Goal: Information Seeking & Learning: Understand process/instructions

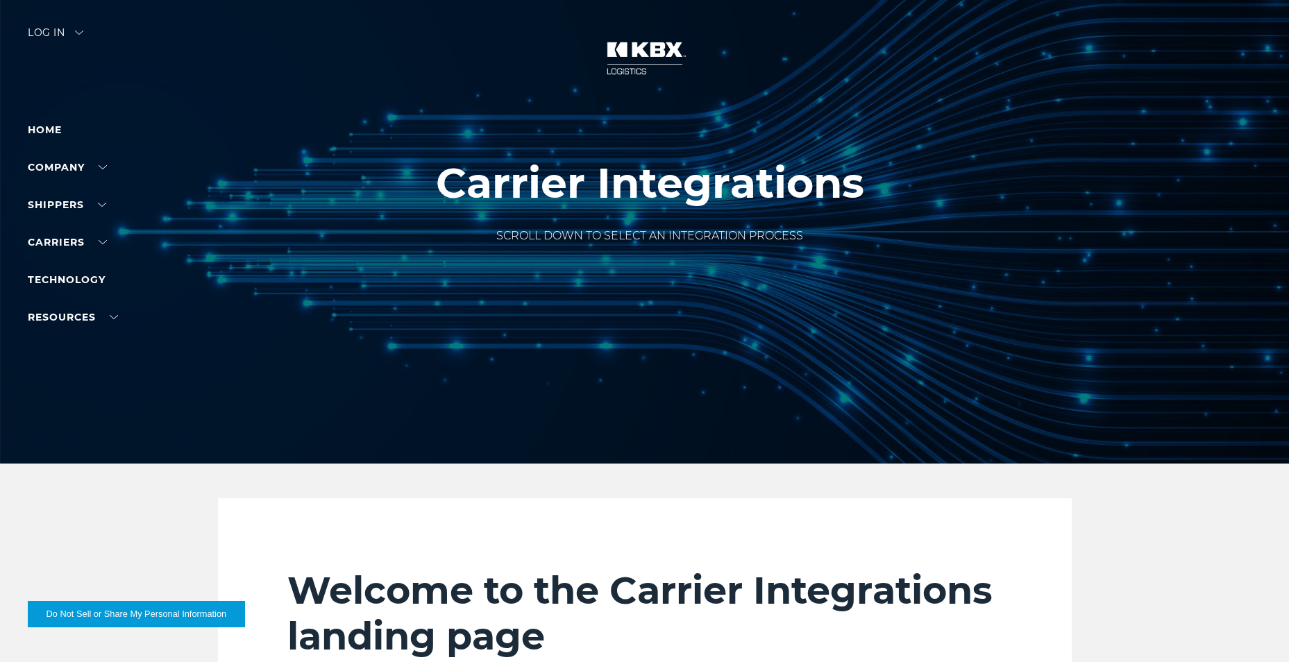
click at [72, 29] on div "Log in" at bounding box center [56, 38] width 56 height 20
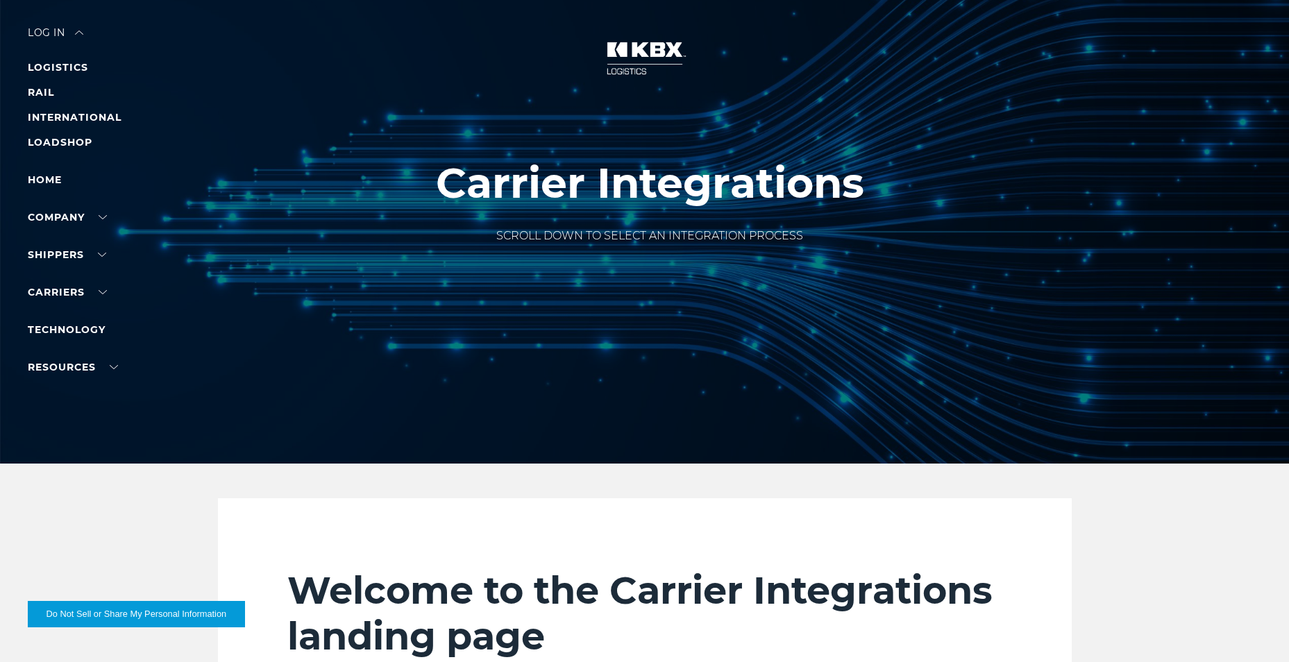
click at [58, 30] on div "Log in" at bounding box center [56, 38] width 56 height 20
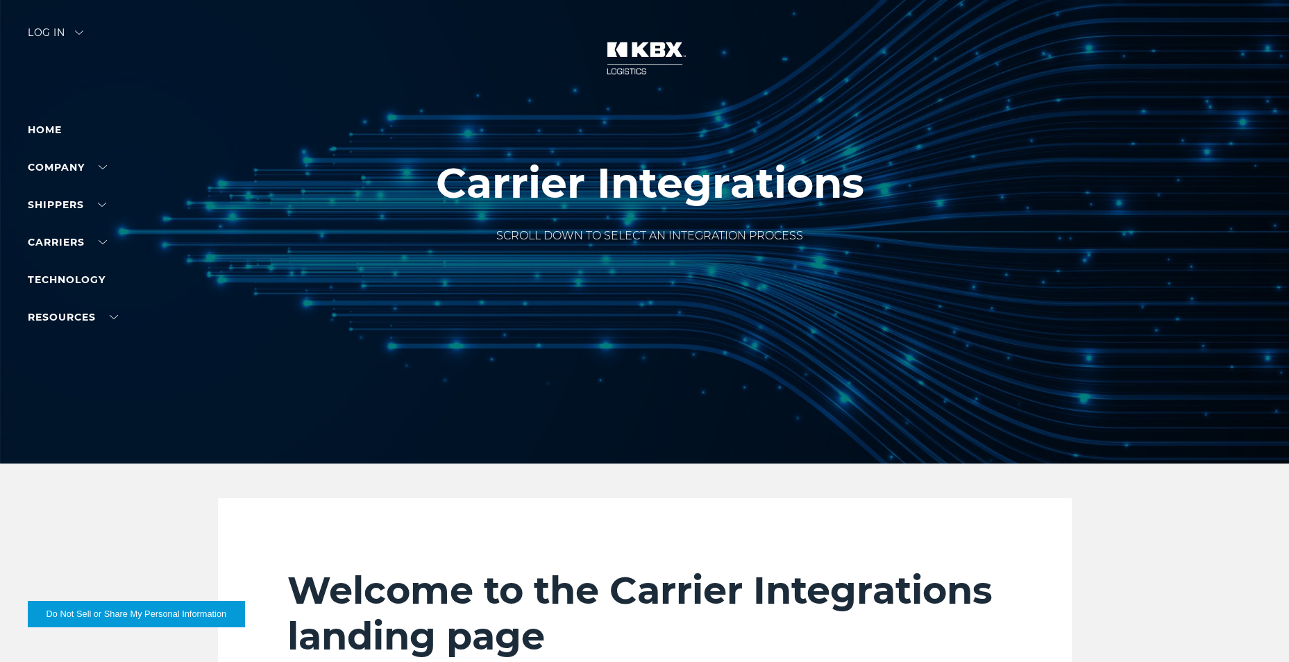
click at [58, 30] on div "Log in" at bounding box center [56, 38] width 56 height 20
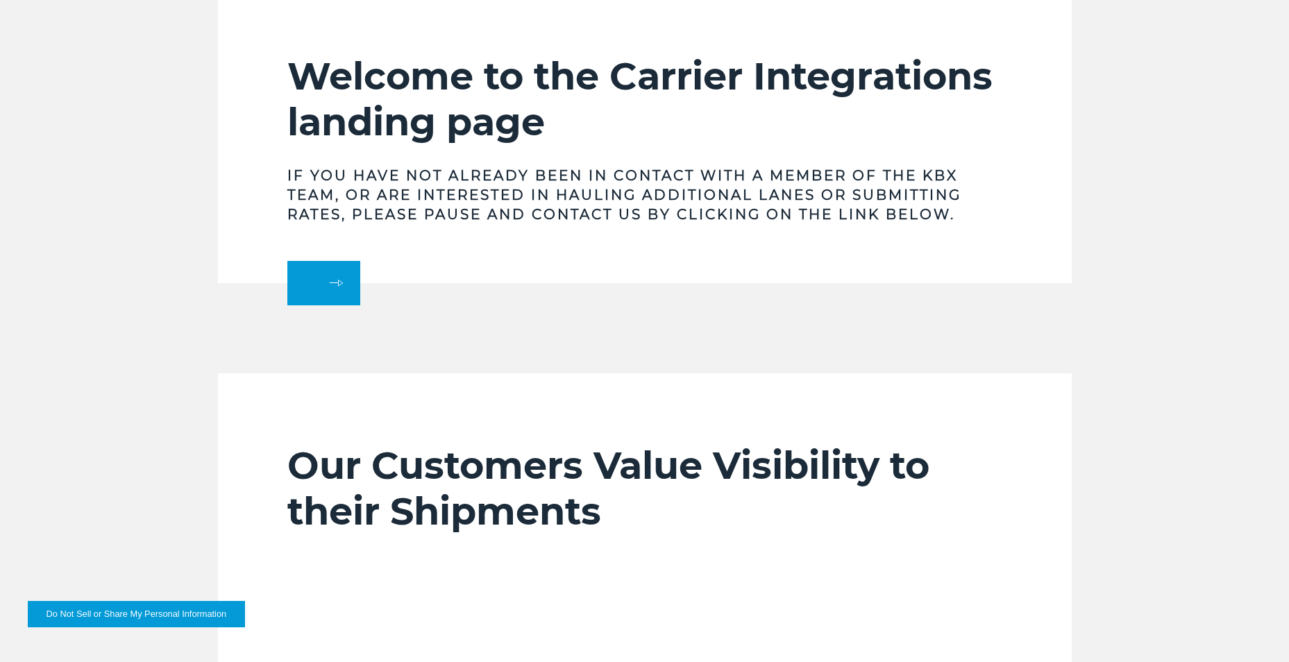
scroll to position [486, 0]
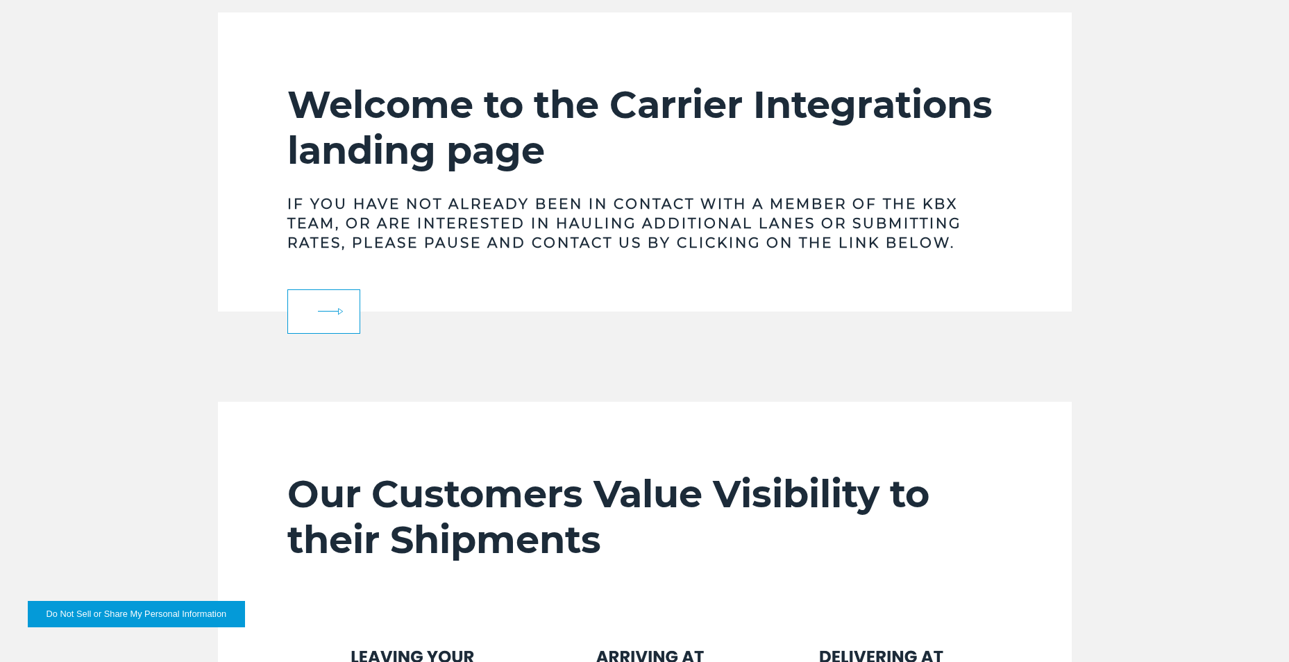
click at [352, 303] on link at bounding box center [323, 312] width 73 height 44
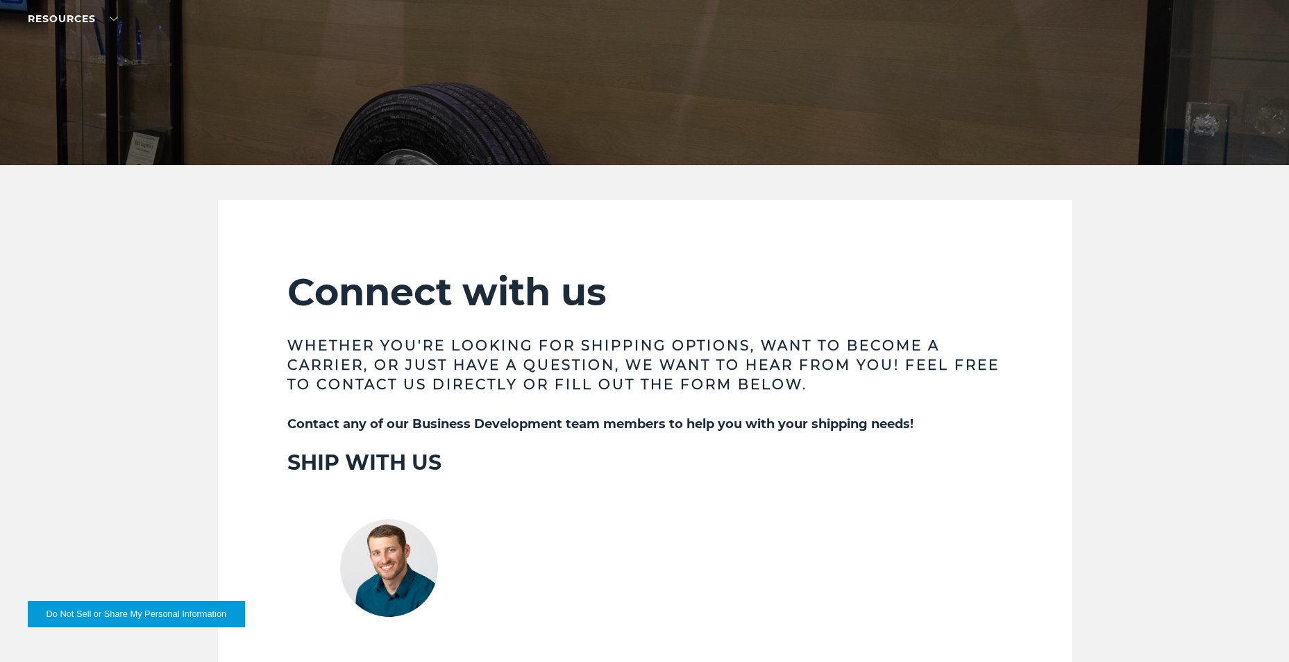
scroll to position [69, 0]
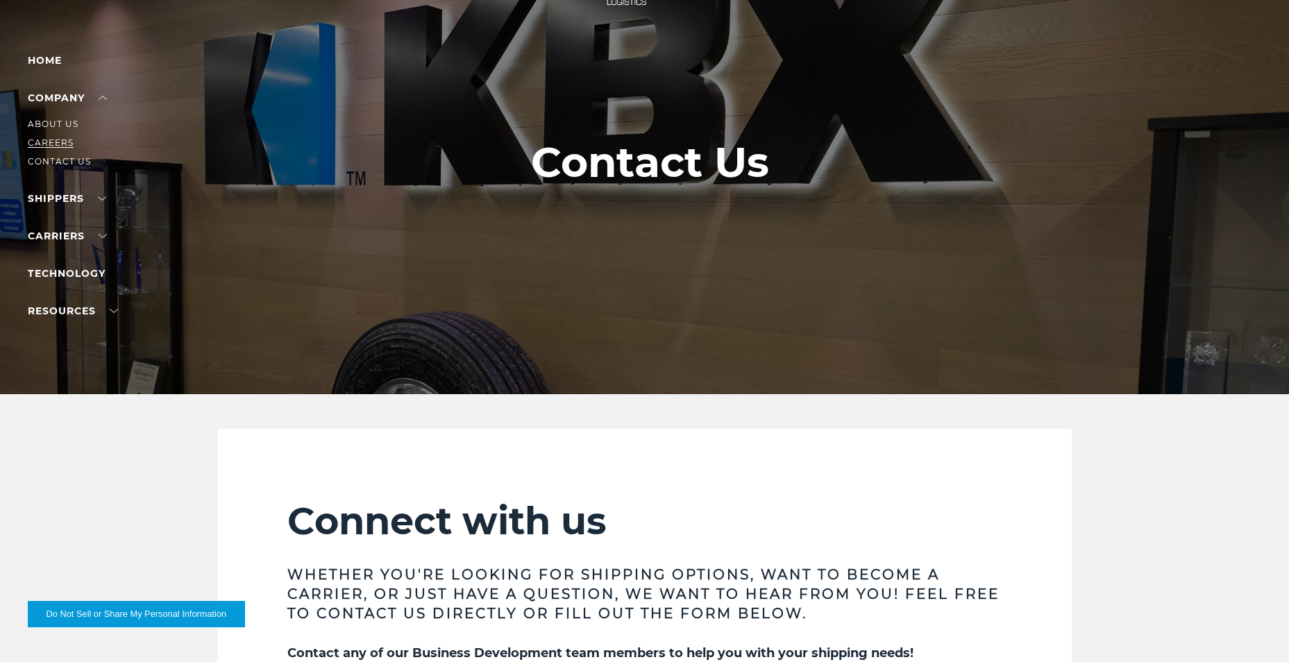
click at [60, 144] on link "Careers" at bounding box center [51, 142] width 46 height 10
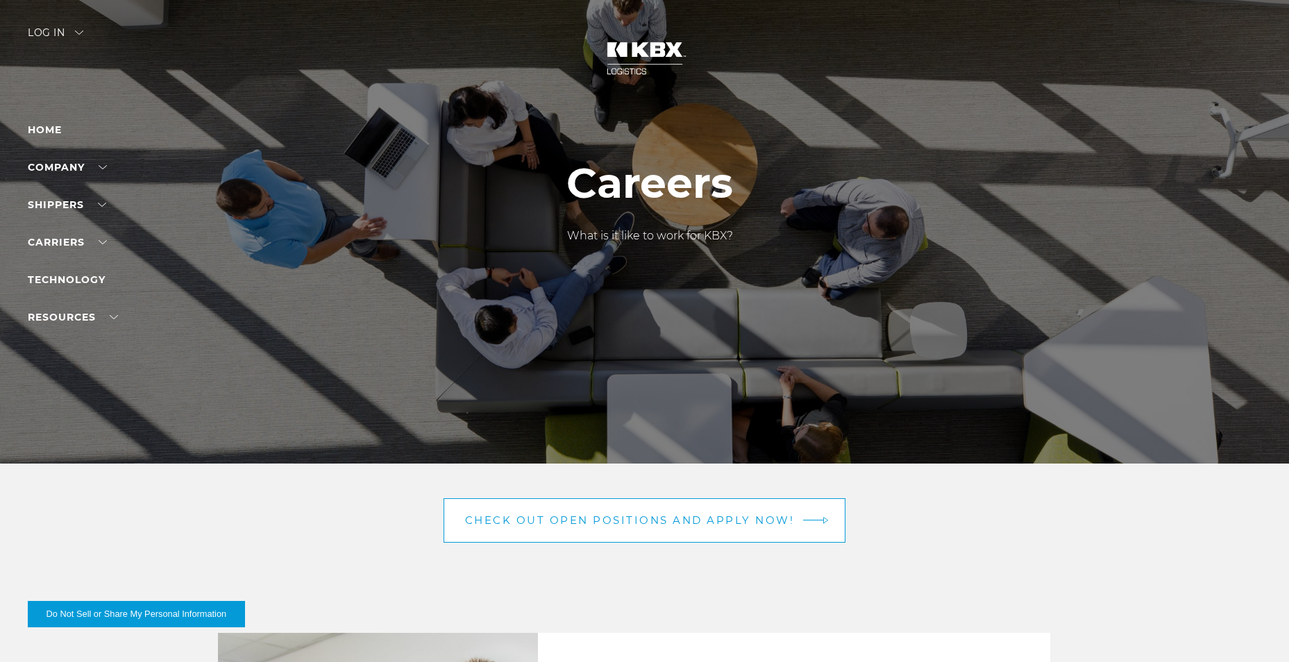
click at [575, 519] on span "Check out open positions and apply now!" at bounding box center [630, 520] width 330 height 10
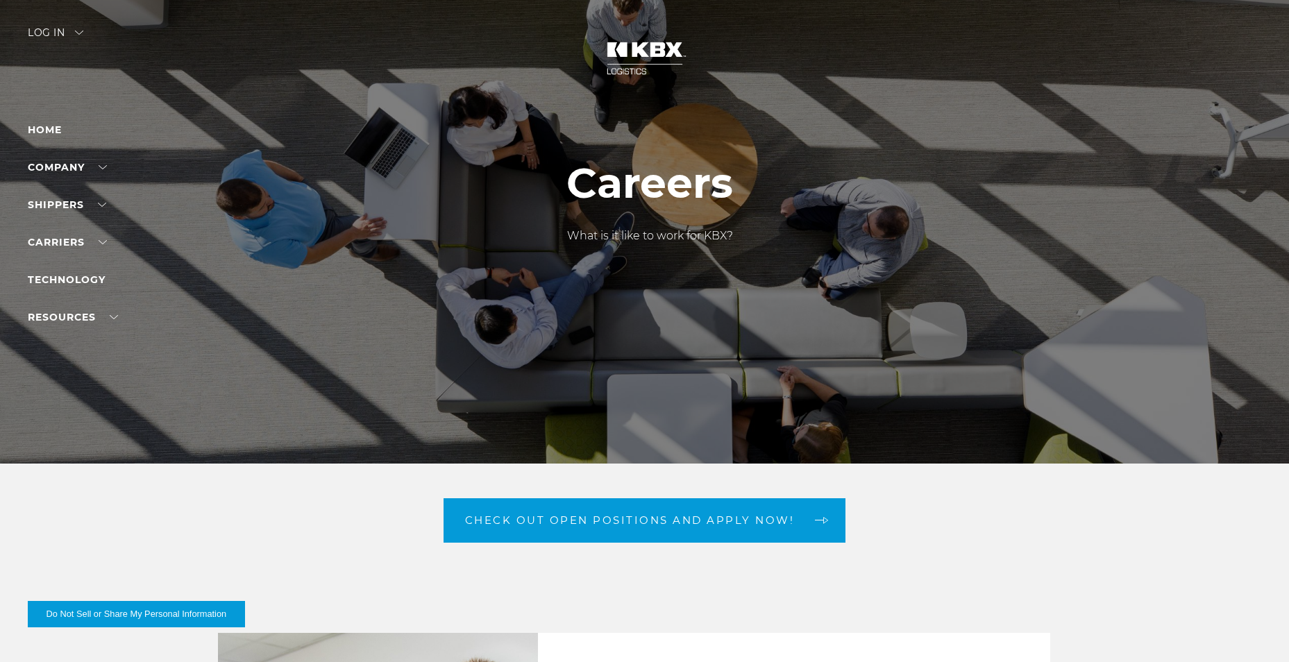
click at [41, 34] on div "Log in" at bounding box center [56, 38] width 56 height 20
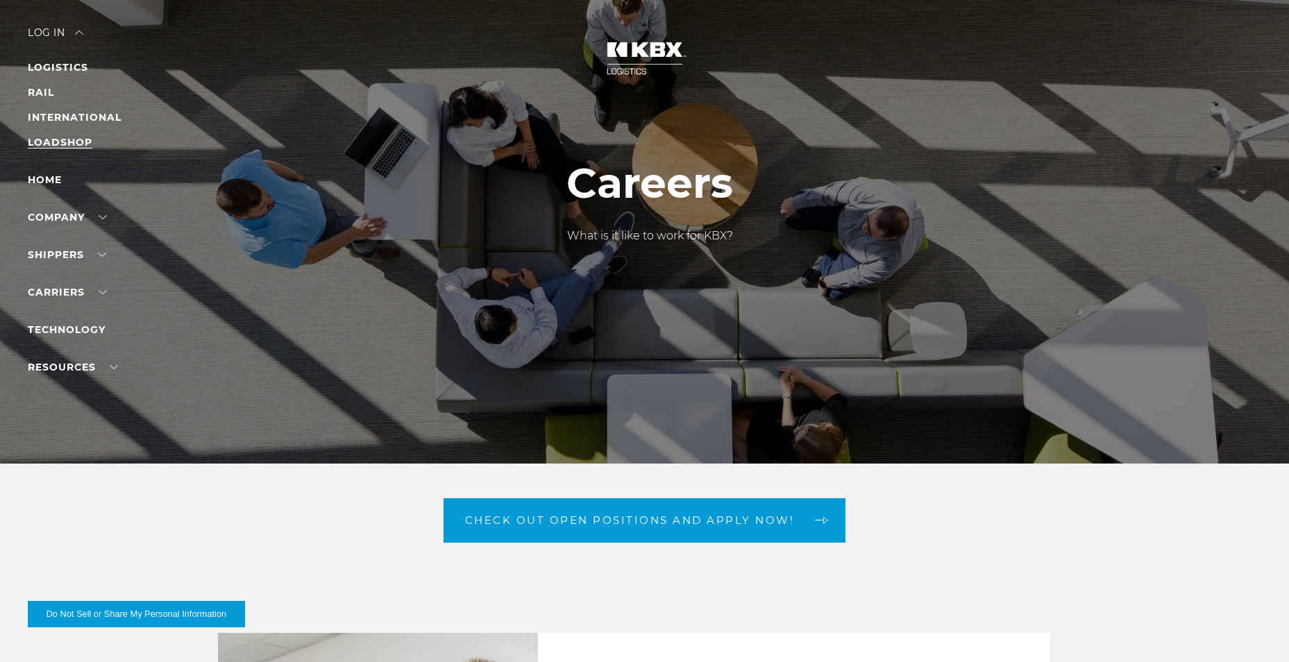
click at [56, 146] on link "LOADSHOP" at bounding box center [60, 142] width 65 height 12
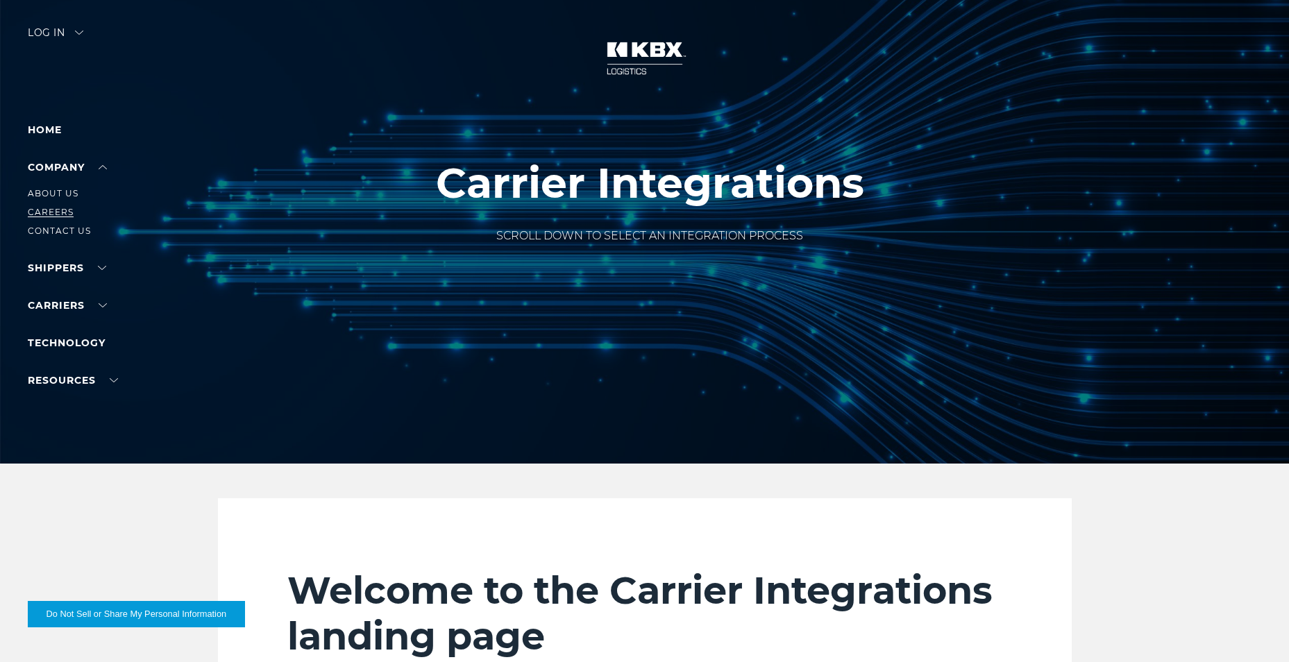
click at [54, 208] on link "Careers" at bounding box center [51, 212] width 46 height 10
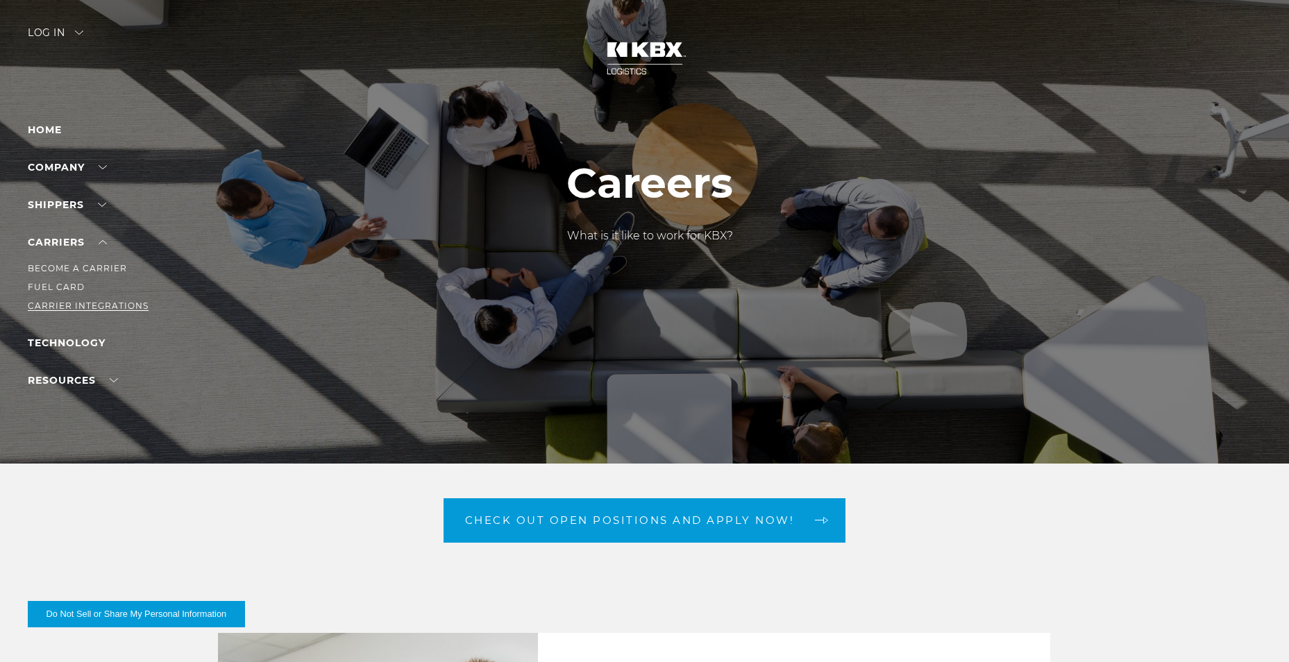
click at [76, 304] on link "Carrier Integrations" at bounding box center [88, 306] width 121 height 10
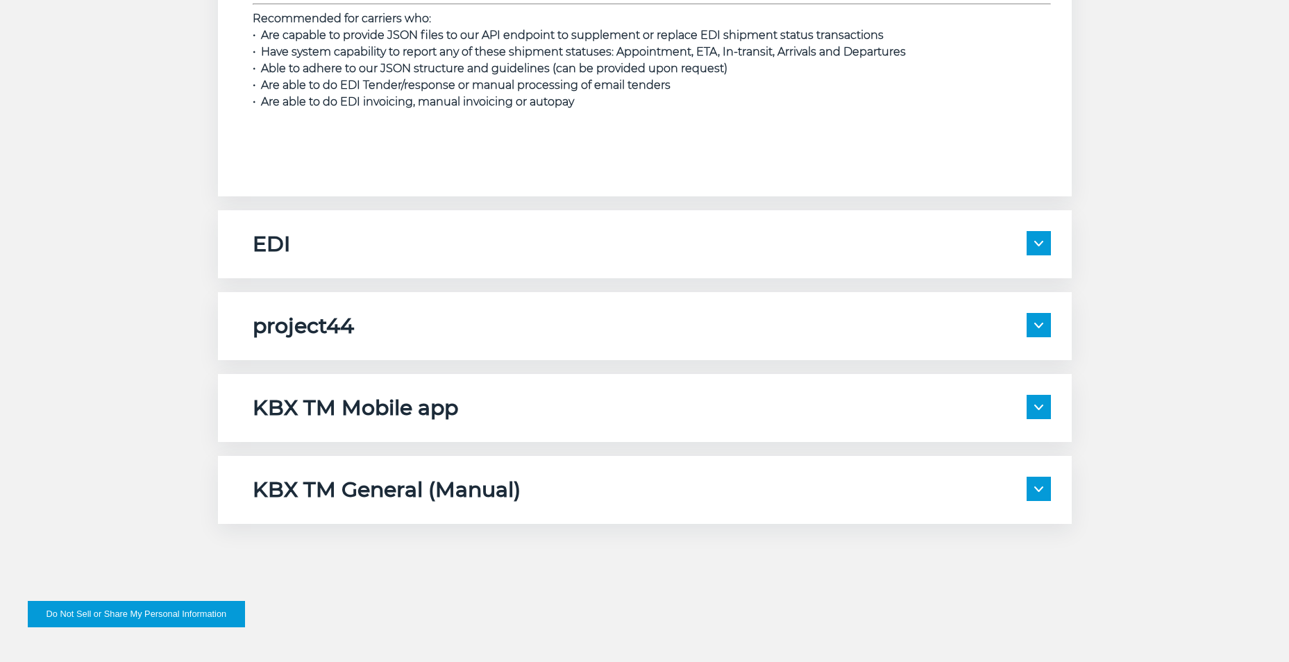
scroll to position [2291, 0]
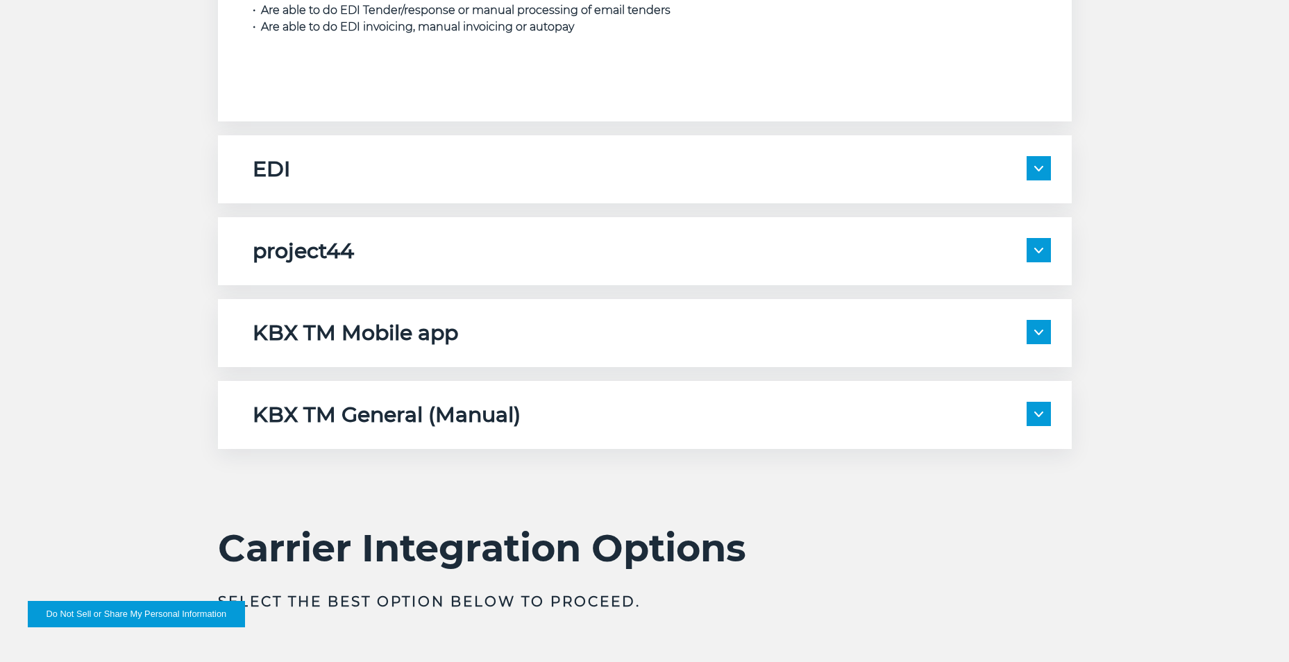
click at [573, 182] on div "EDI" at bounding box center [652, 169] width 798 height 26
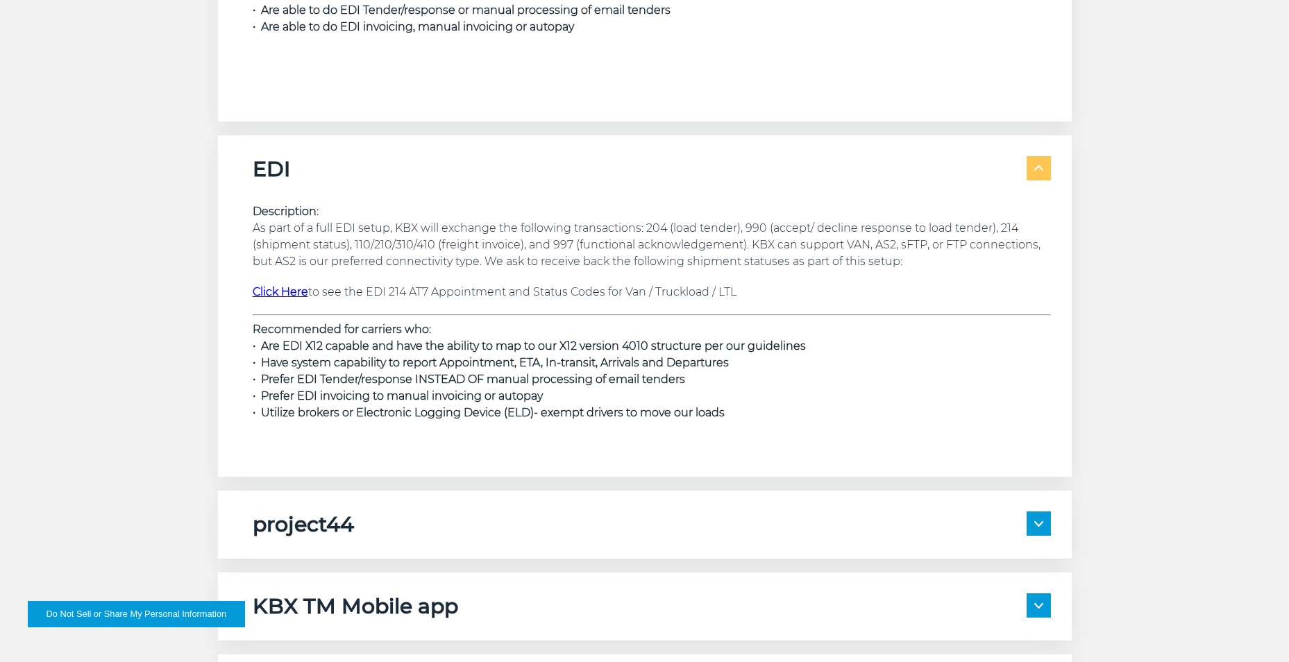
click at [287, 292] on strong "Click Here" at bounding box center [281, 291] width 56 height 13
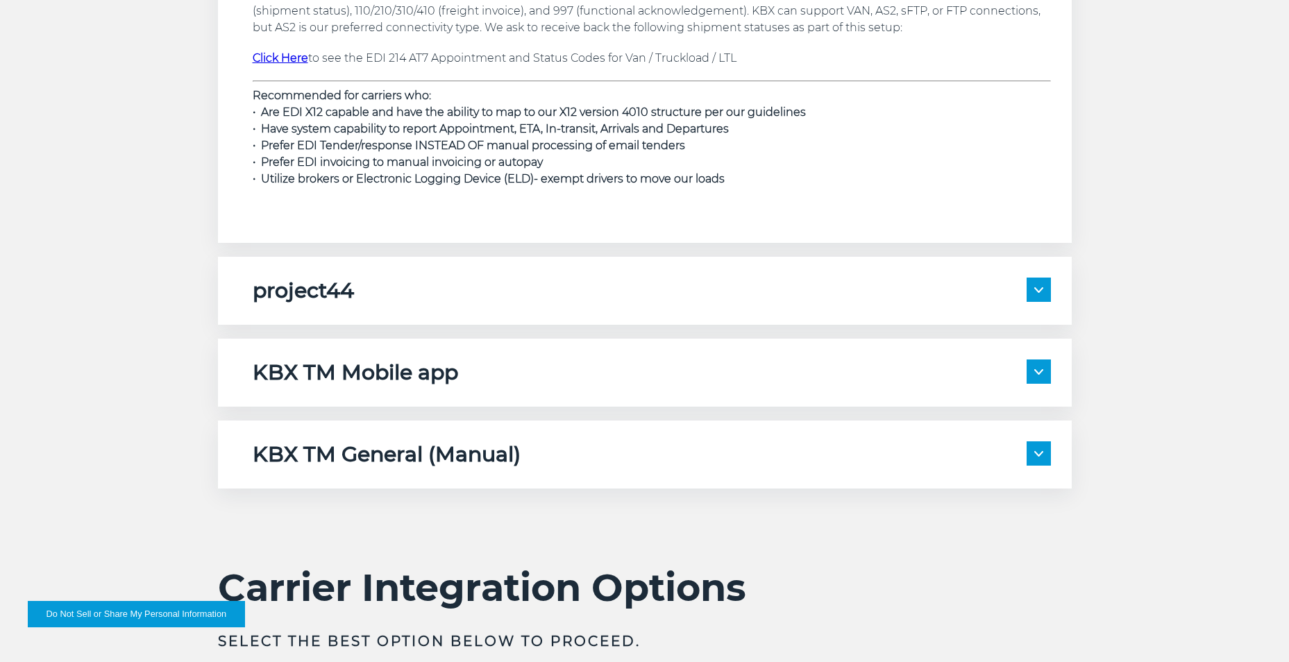
scroll to position [2569, 0]
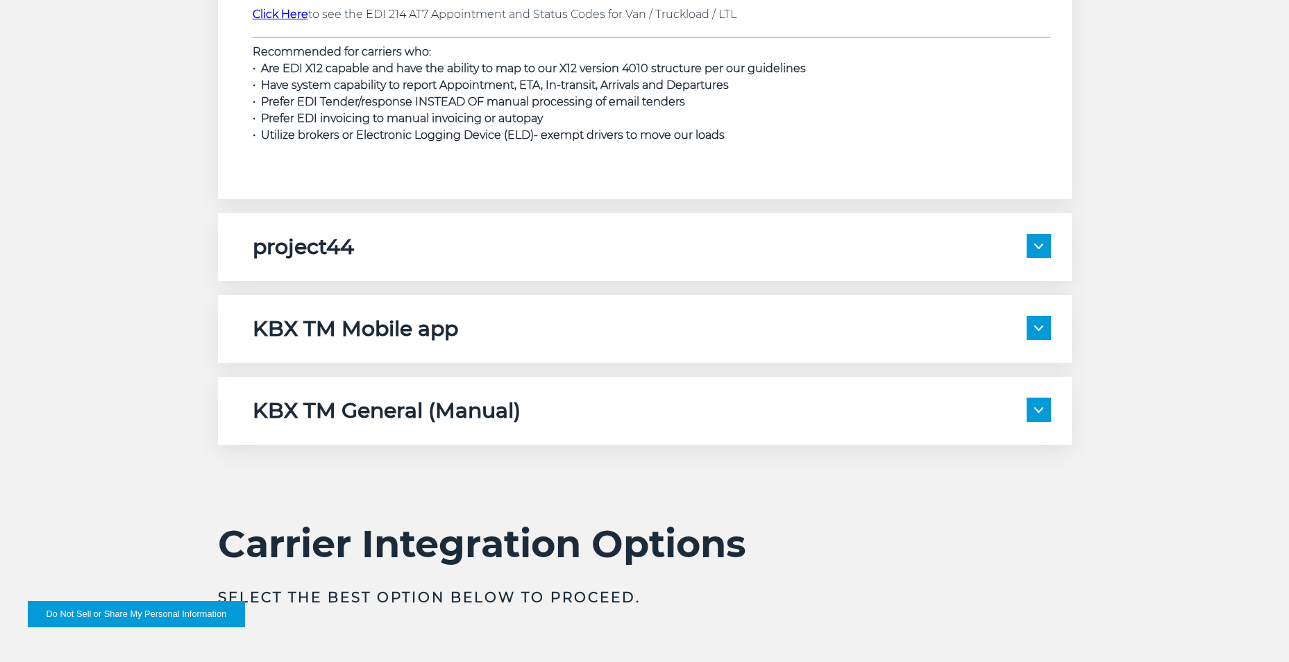
click at [330, 255] on h5 "project44" at bounding box center [303, 247] width 101 height 26
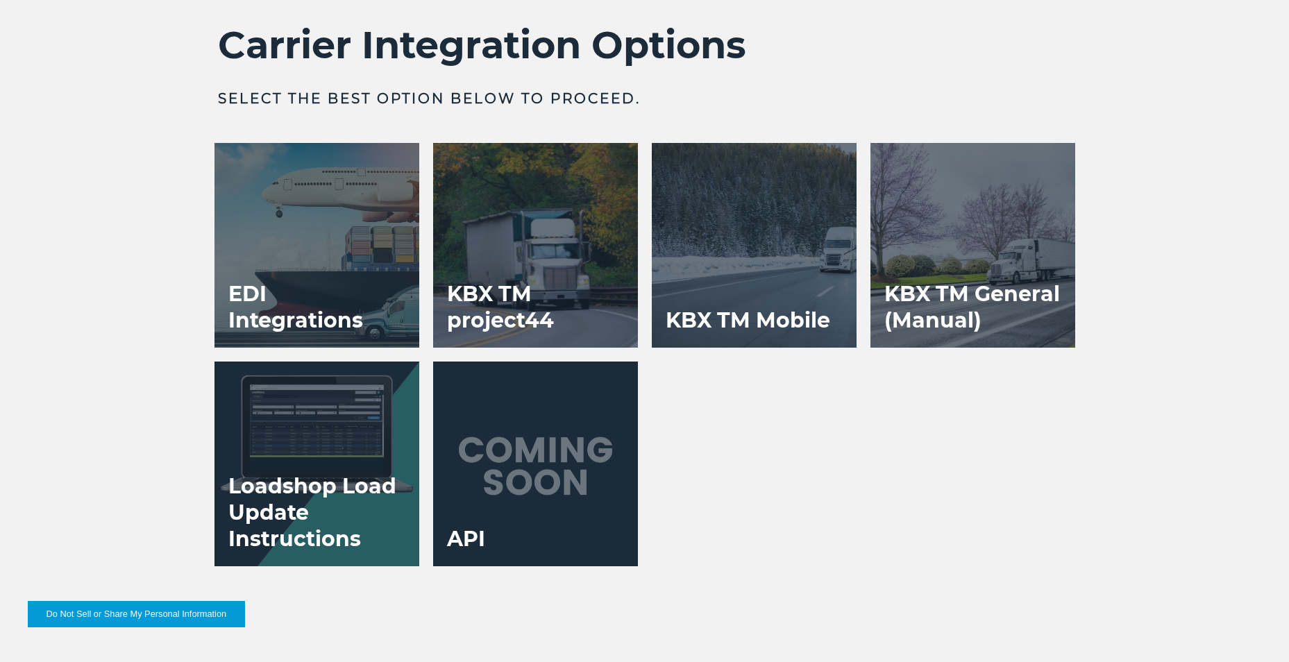
scroll to position [3680, 0]
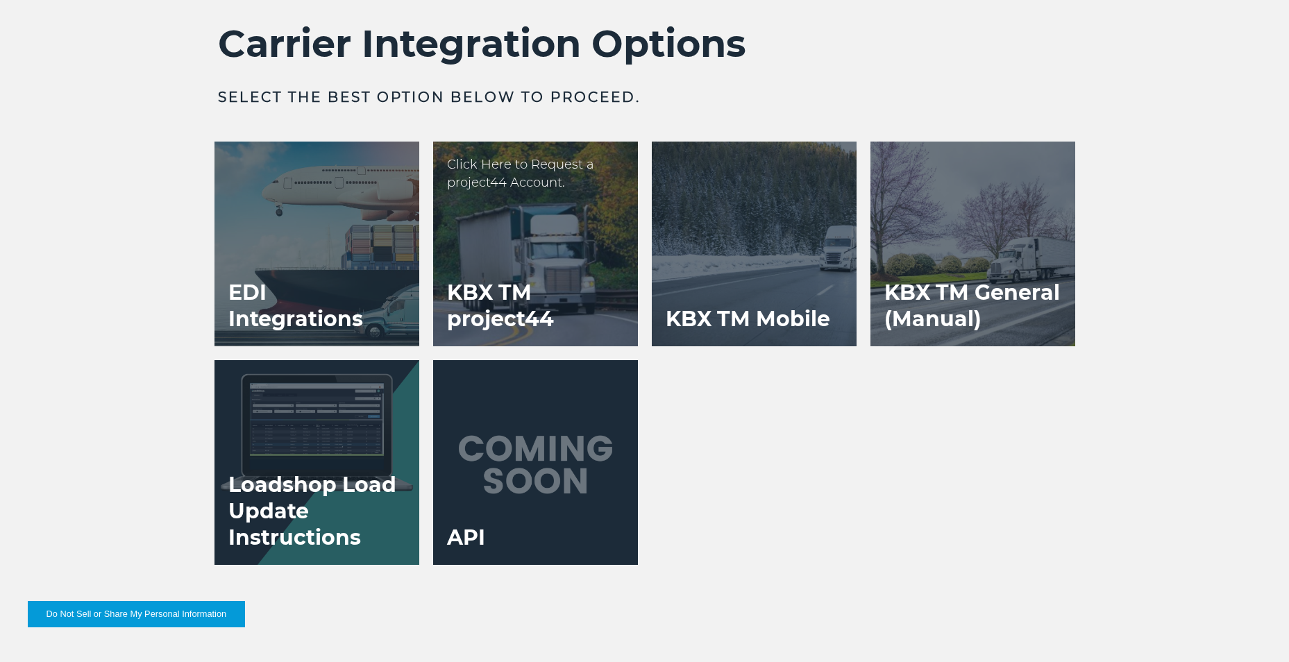
click at [517, 253] on div at bounding box center [535, 244] width 205 height 205
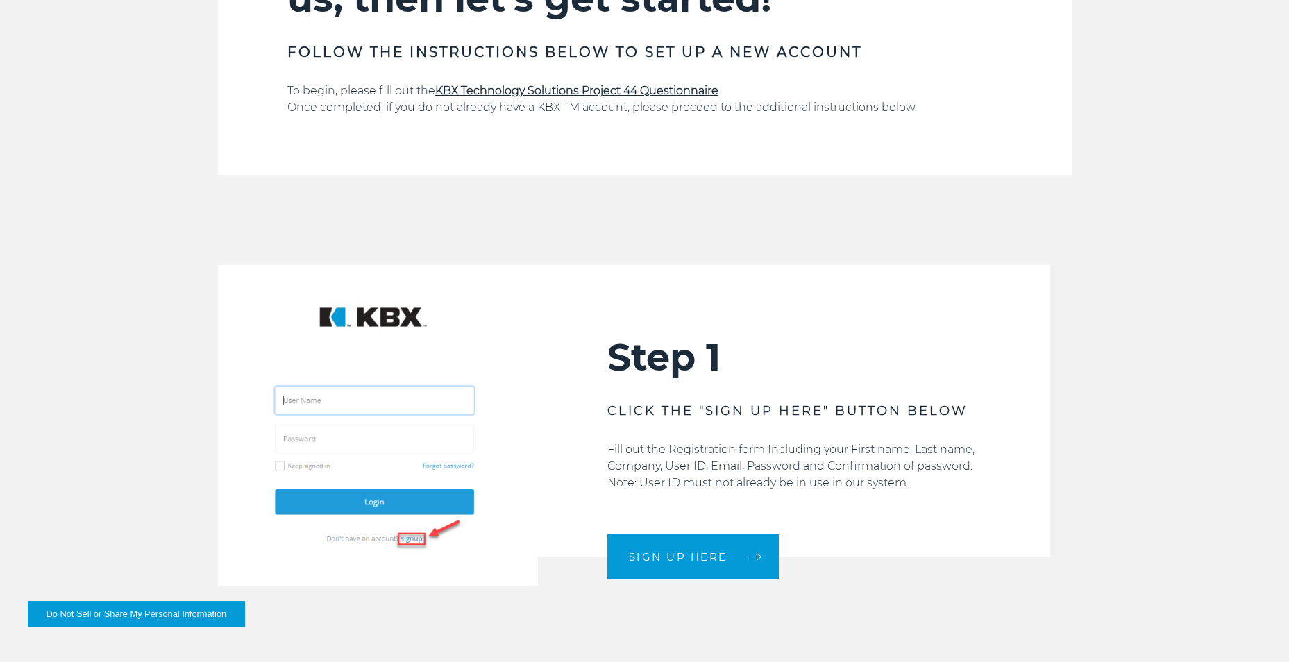
scroll to position [1250, 0]
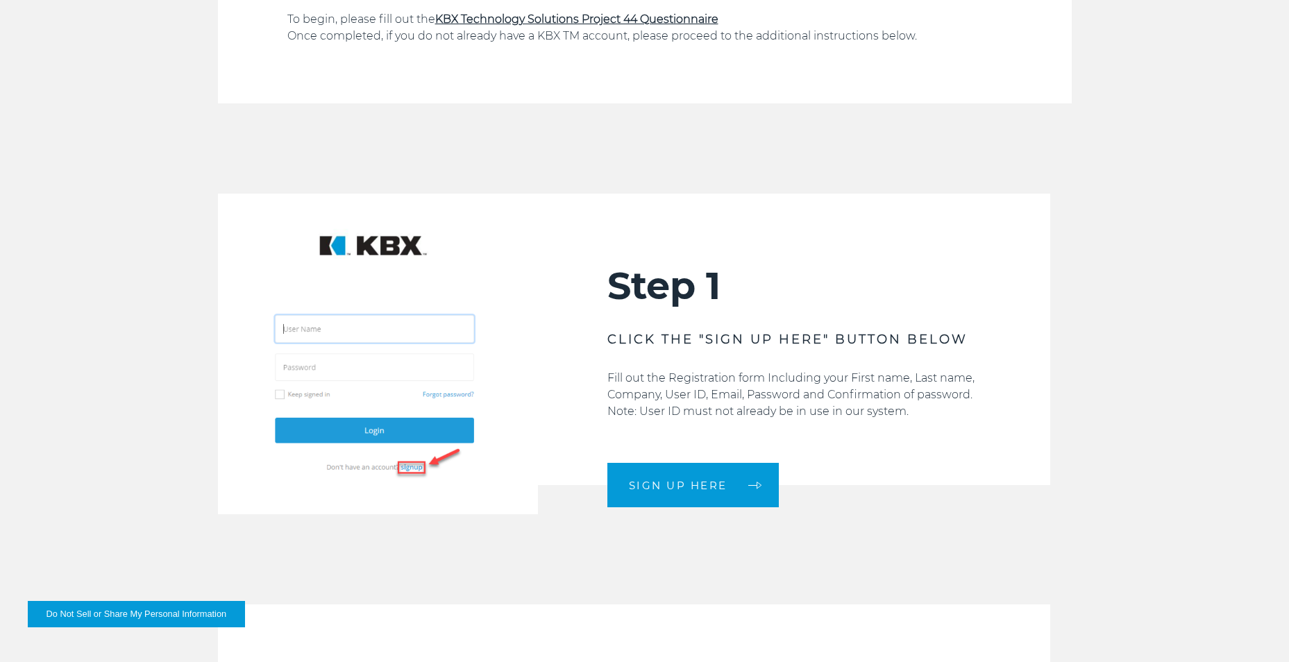
click at [374, 321] on img at bounding box center [378, 354] width 320 height 320
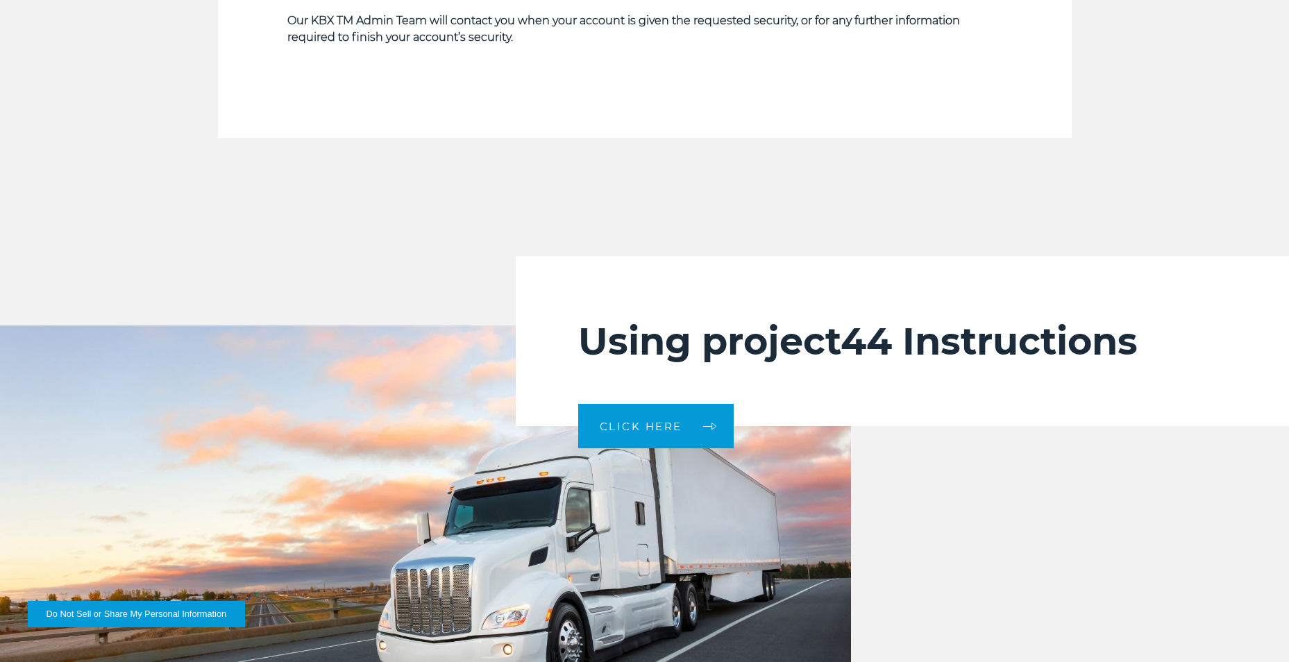
scroll to position [2916, 0]
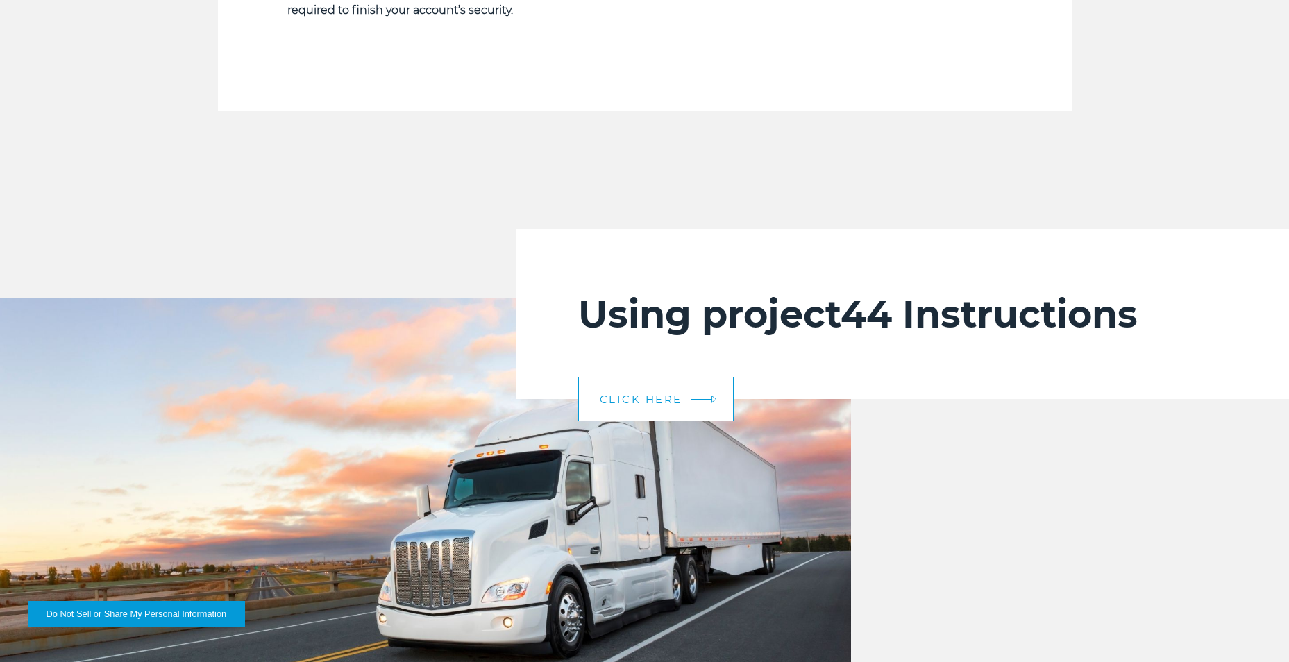
click at [689, 401] on link "CLICK HERE" at bounding box center [656, 399] width 156 height 44
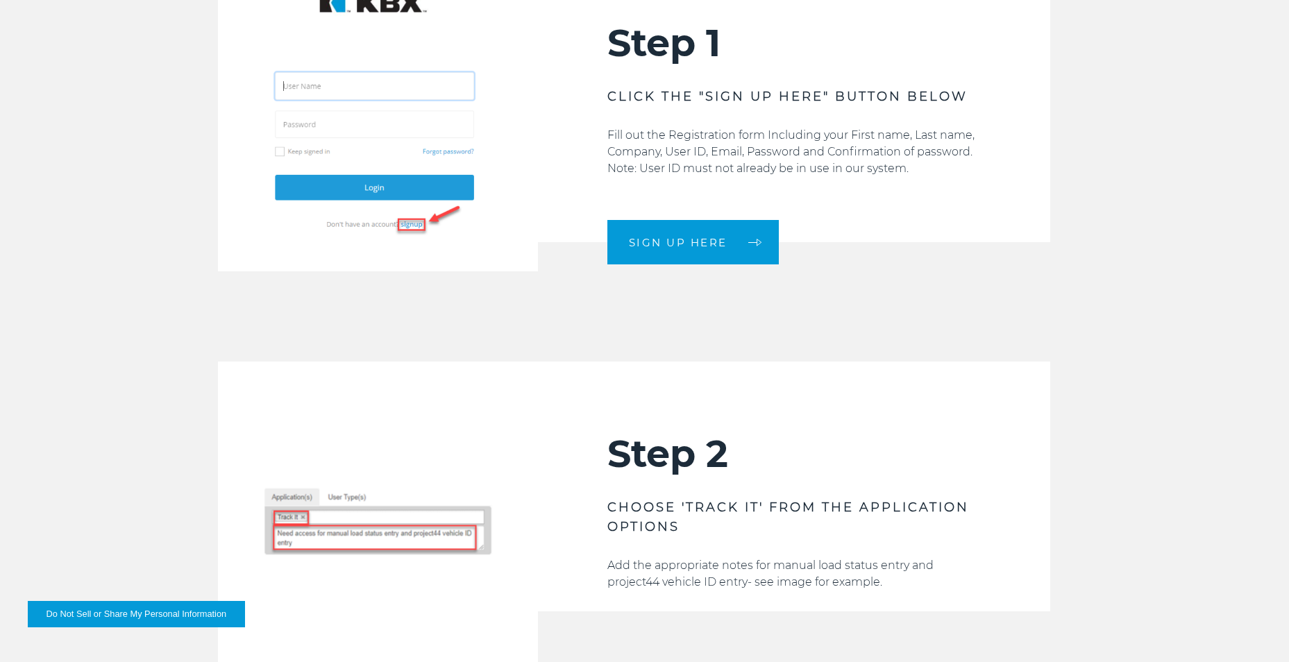
scroll to position [1458, 0]
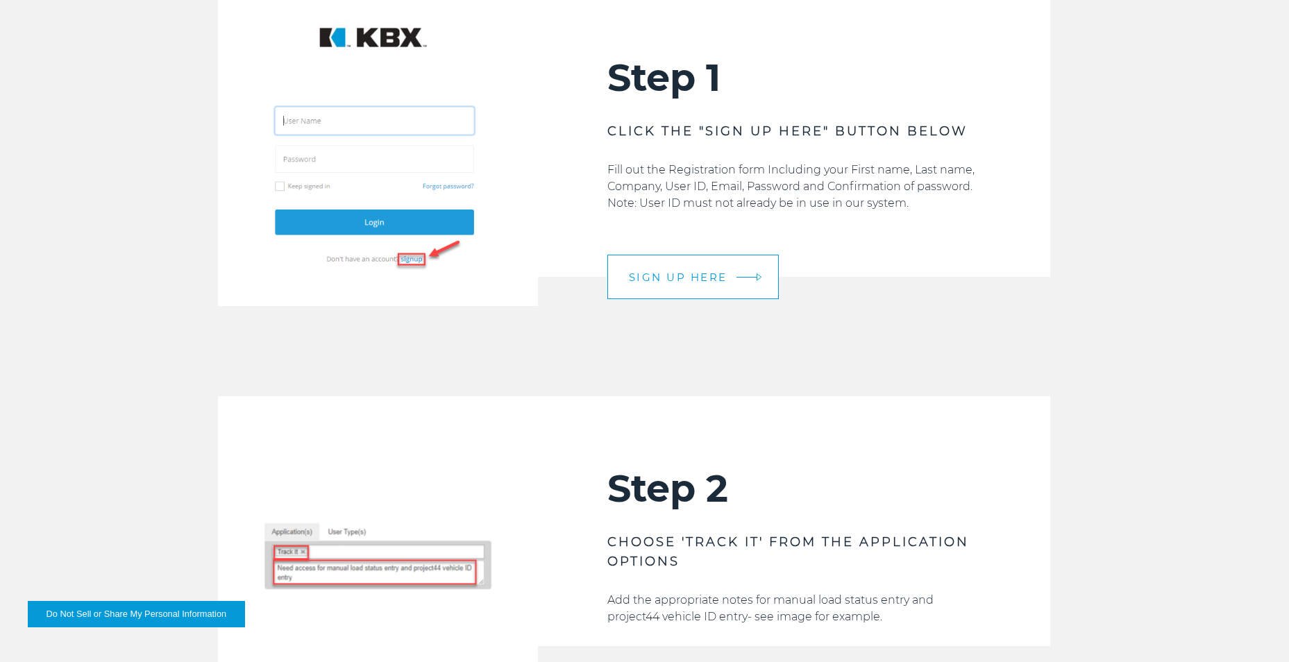
click at [706, 290] on link "SIGN UP HERE" at bounding box center [692, 277] width 171 height 44
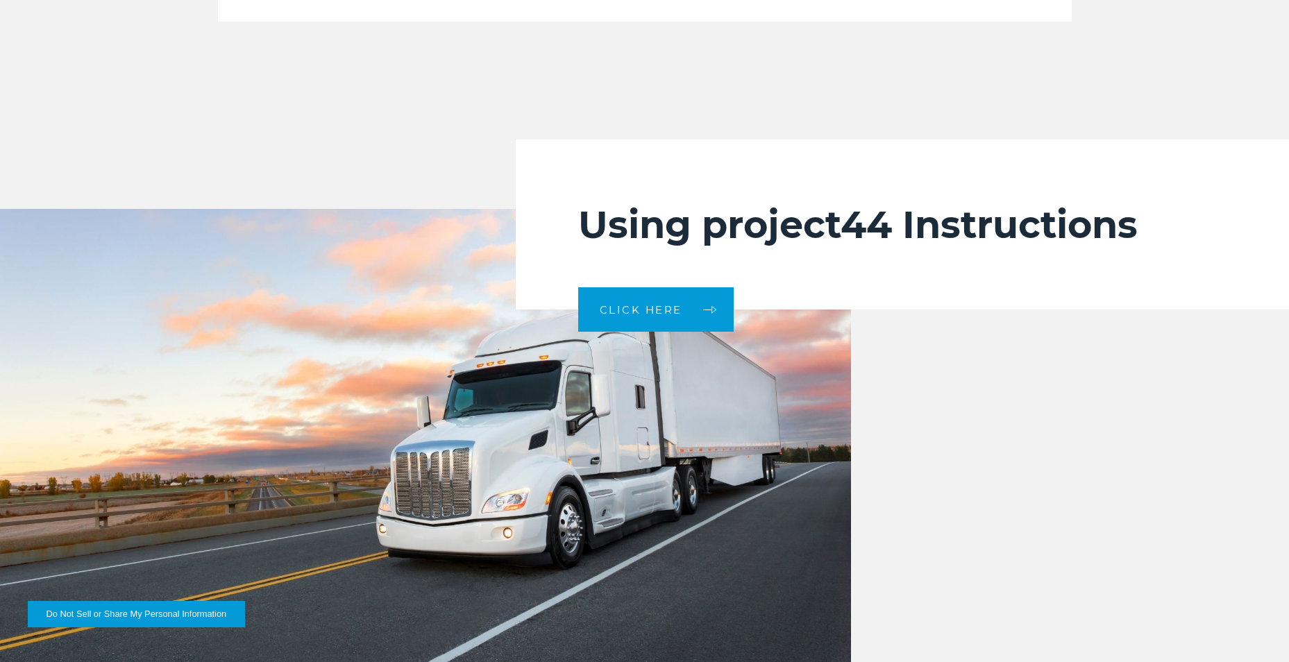
scroll to position [3055, 0]
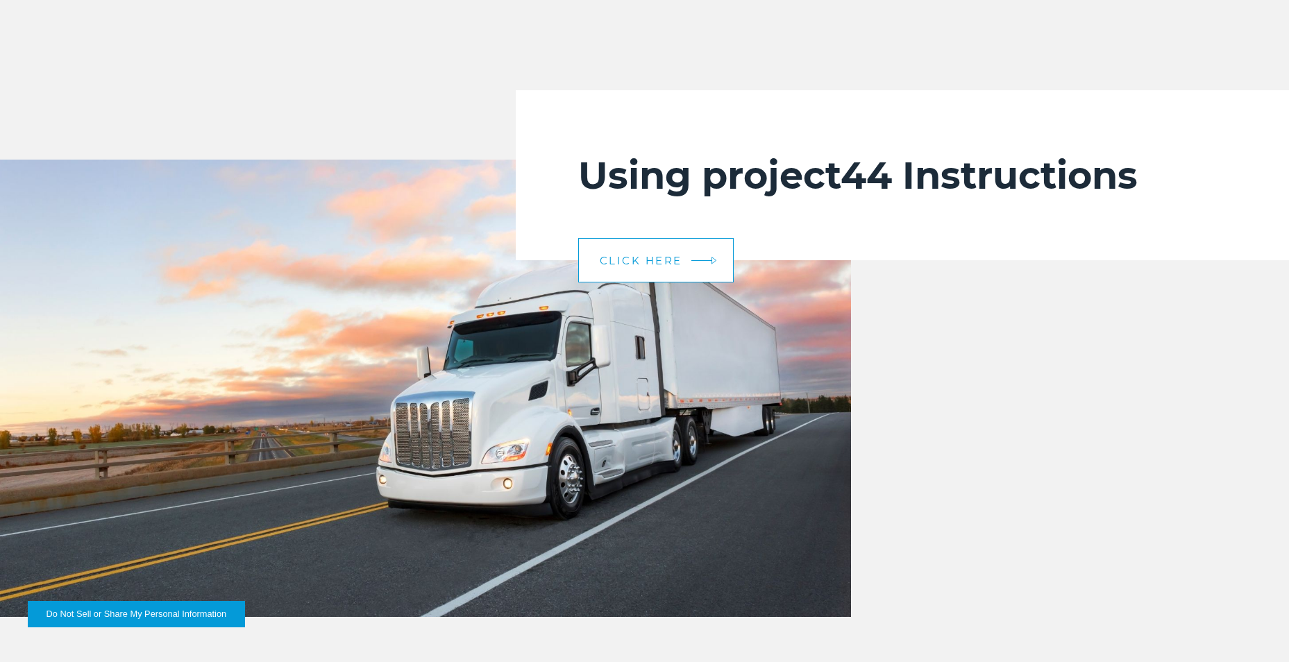
click at [669, 265] on span "CLICK HERE" at bounding box center [641, 260] width 83 height 10
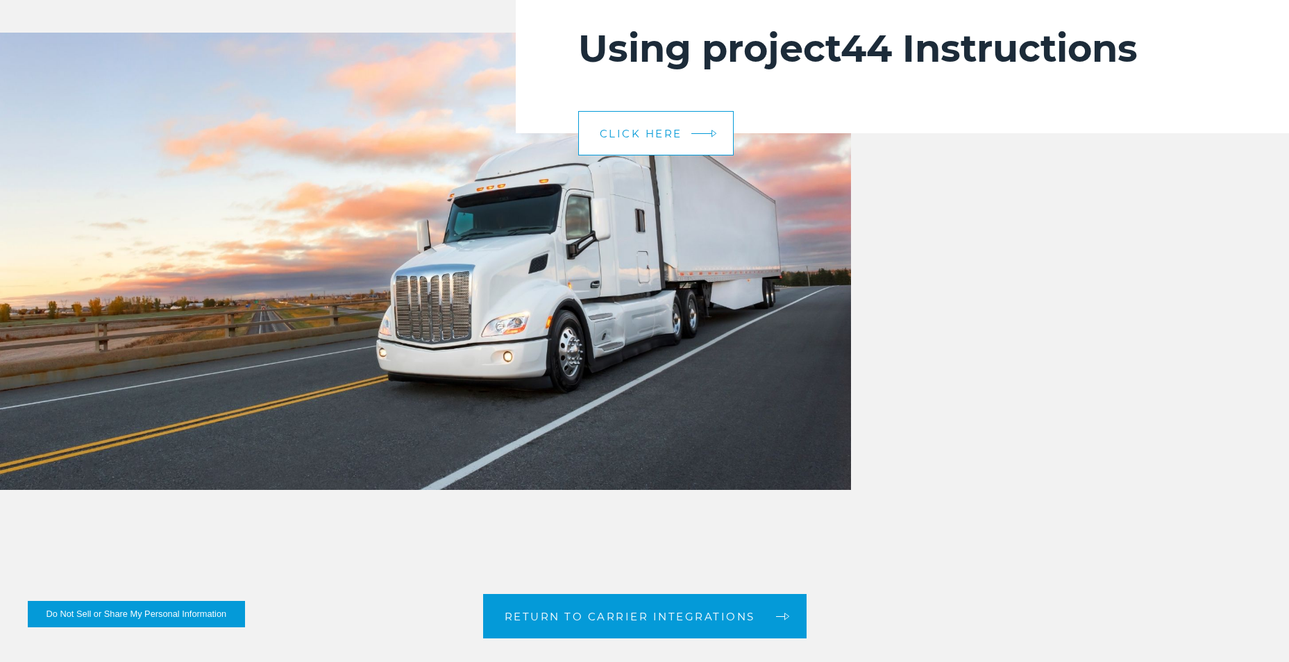
scroll to position [3402, 0]
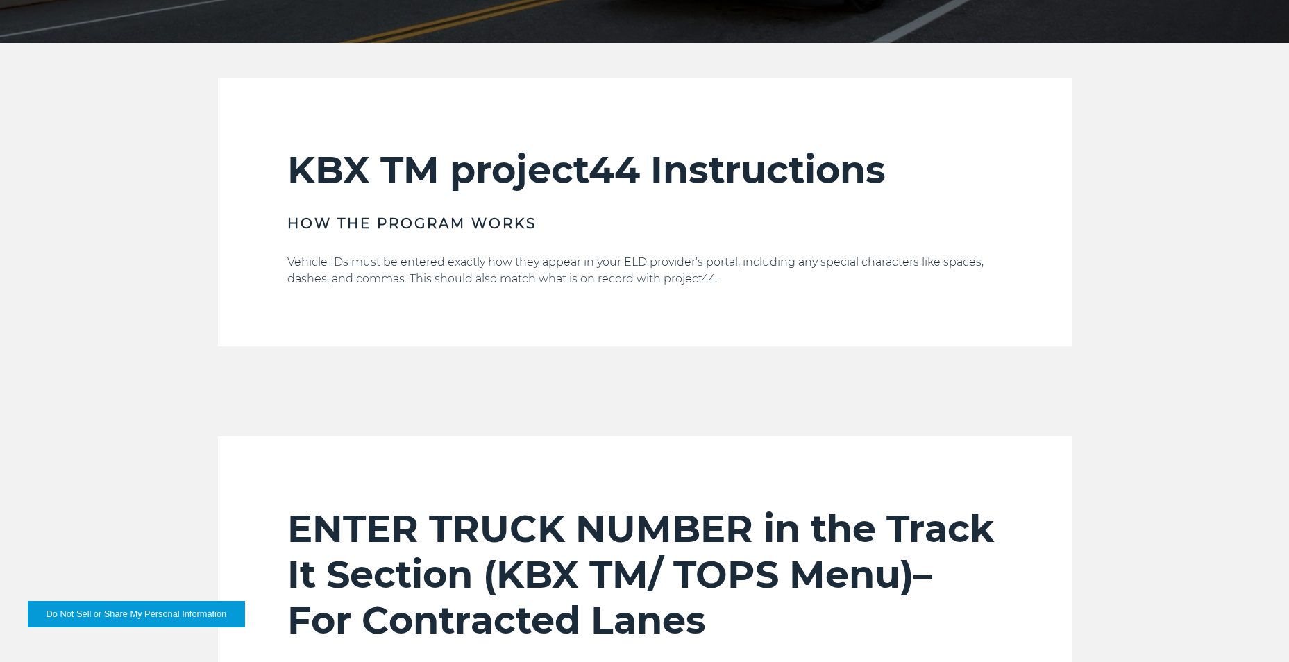
scroll to position [694, 0]
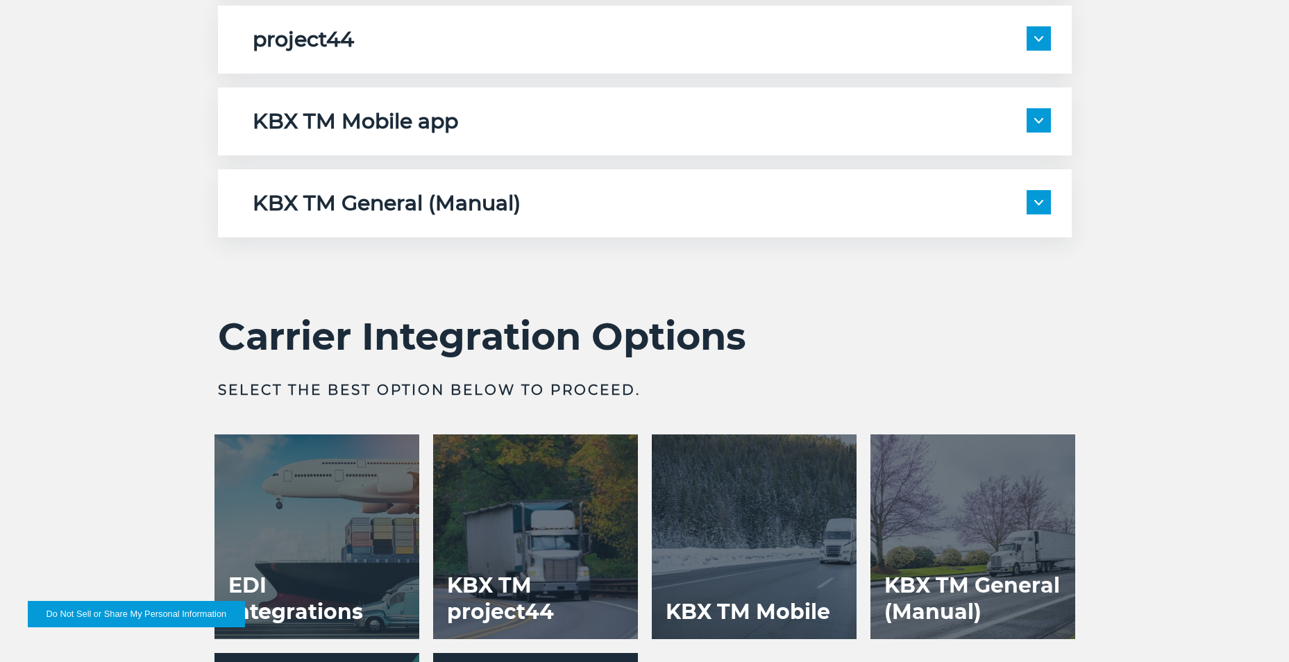
scroll to position [2222, 0]
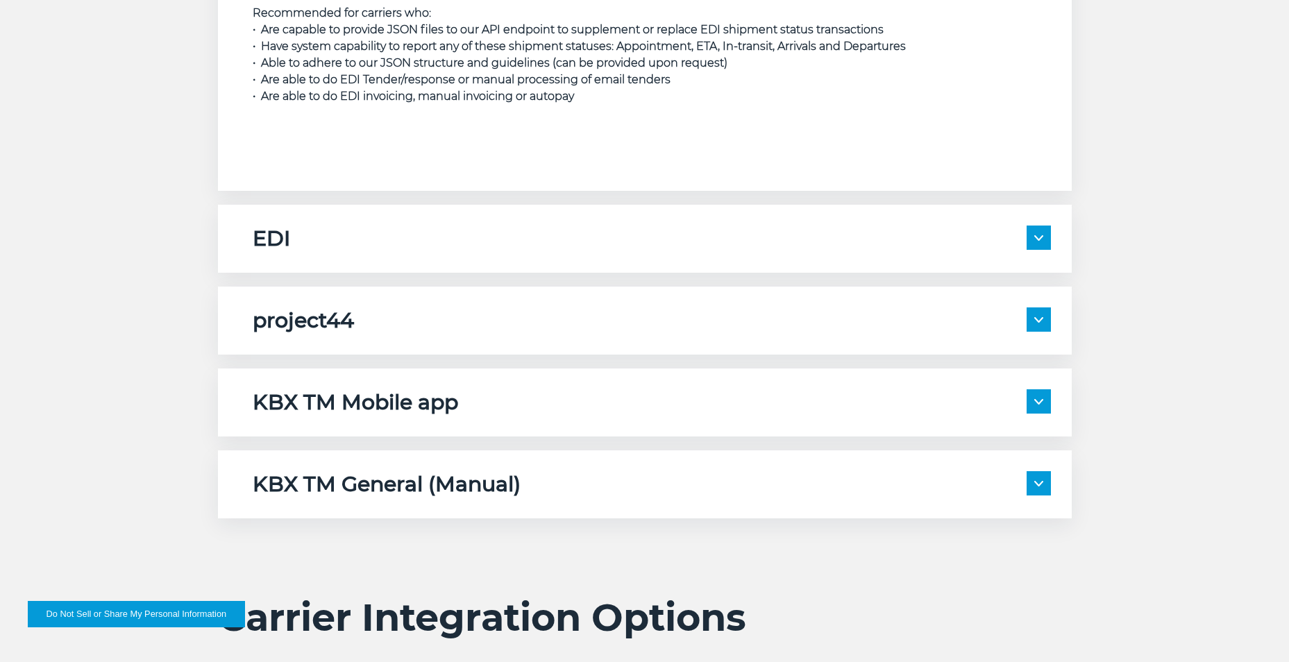
click at [594, 247] on div "EDI" at bounding box center [652, 239] width 798 height 26
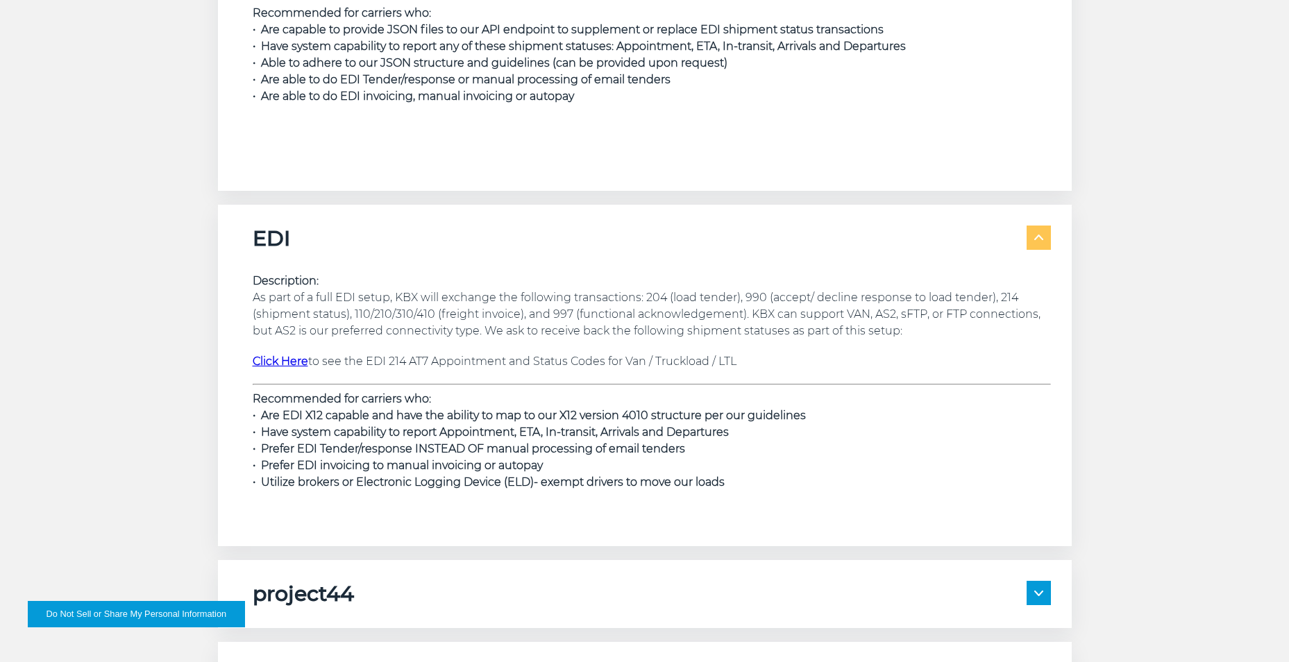
click at [276, 364] on strong "Click Here" at bounding box center [281, 361] width 56 height 13
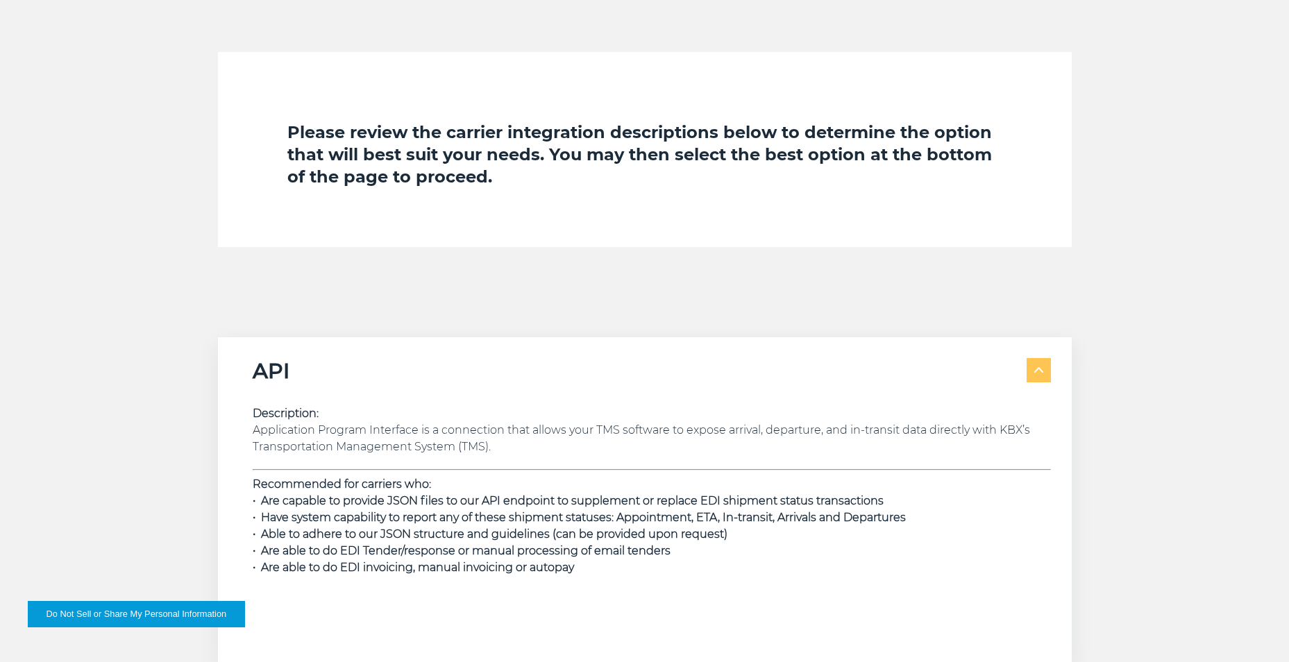
scroll to position [1736, 0]
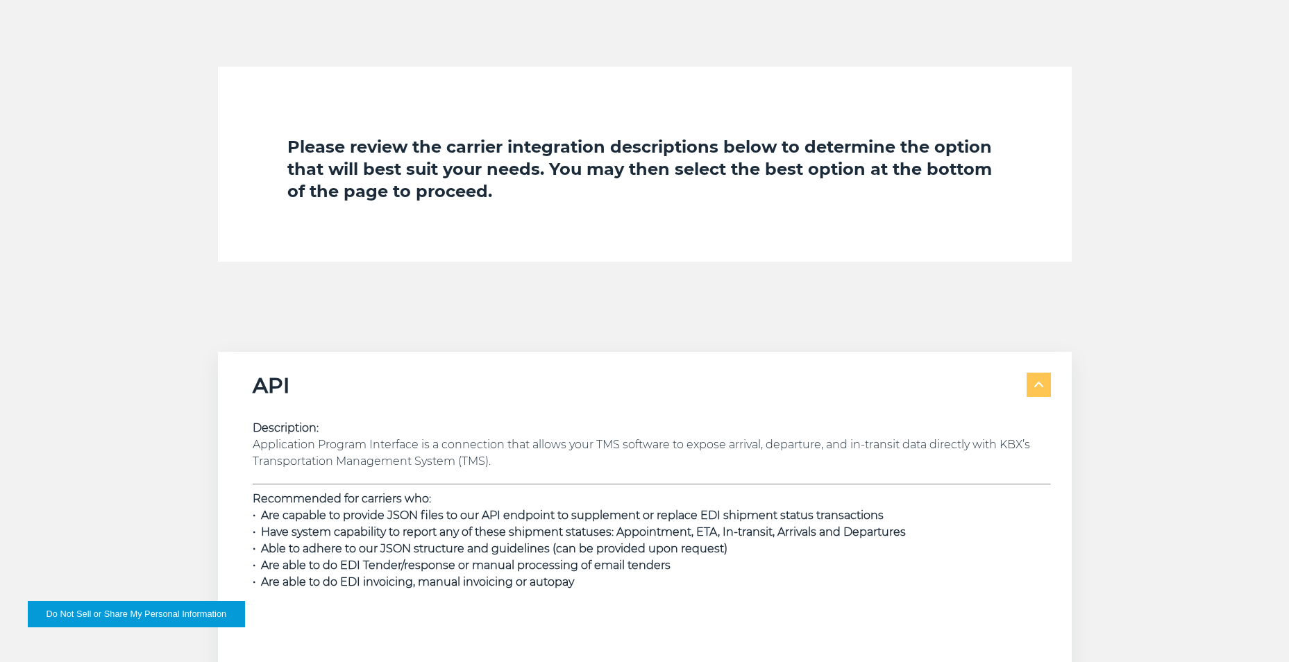
click at [273, 389] on h5 "API" at bounding box center [271, 386] width 37 height 26
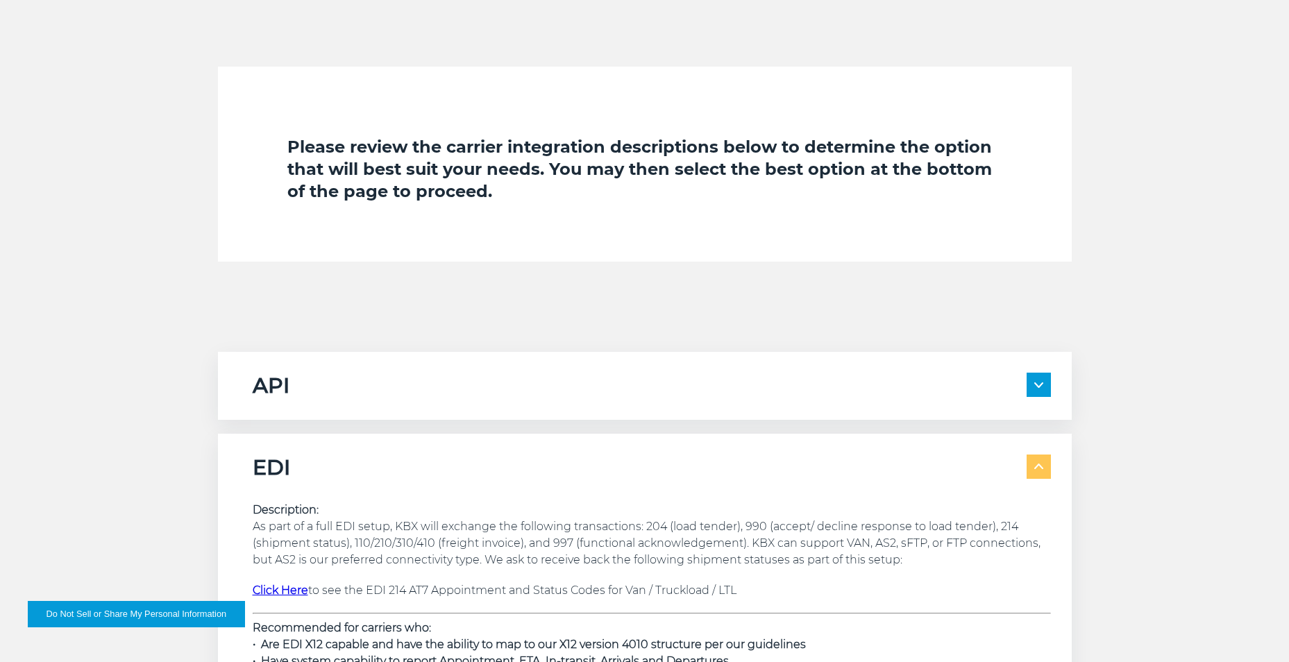
click at [273, 389] on h5 "API" at bounding box center [271, 386] width 37 height 26
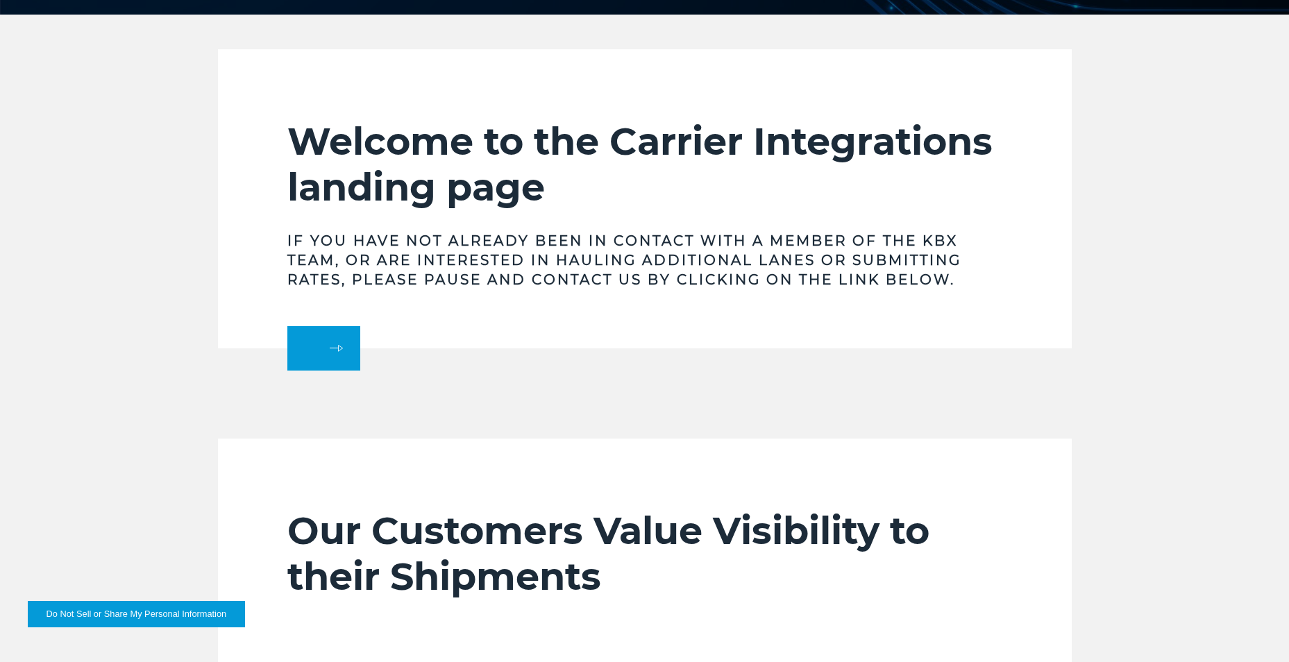
scroll to position [417, 0]
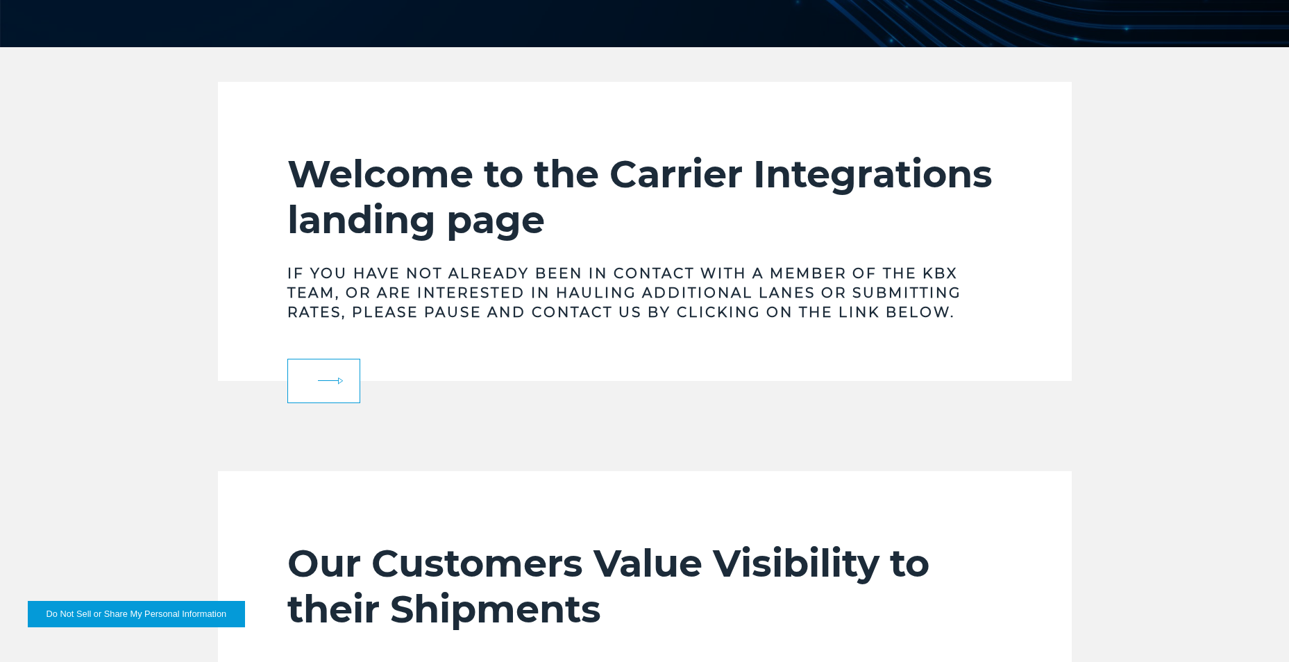
click at [319, 378] on link at bounding box center [323, 381] width 73 height 44
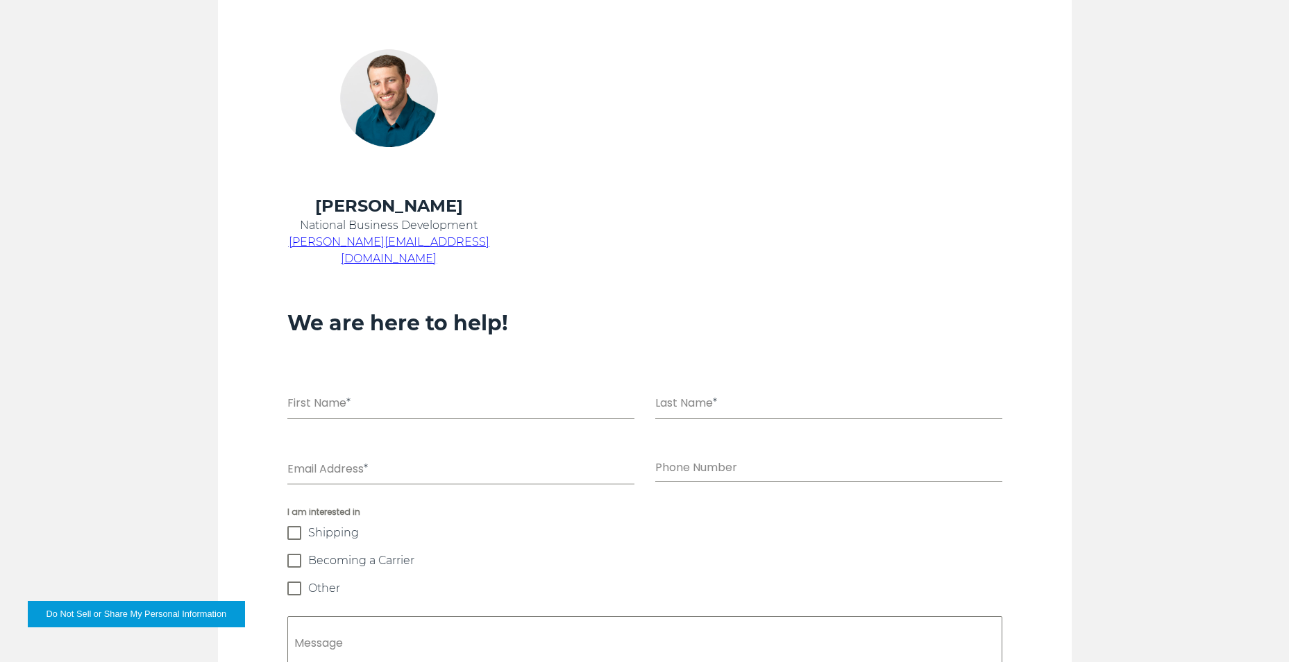
scroll to position [766, 0]
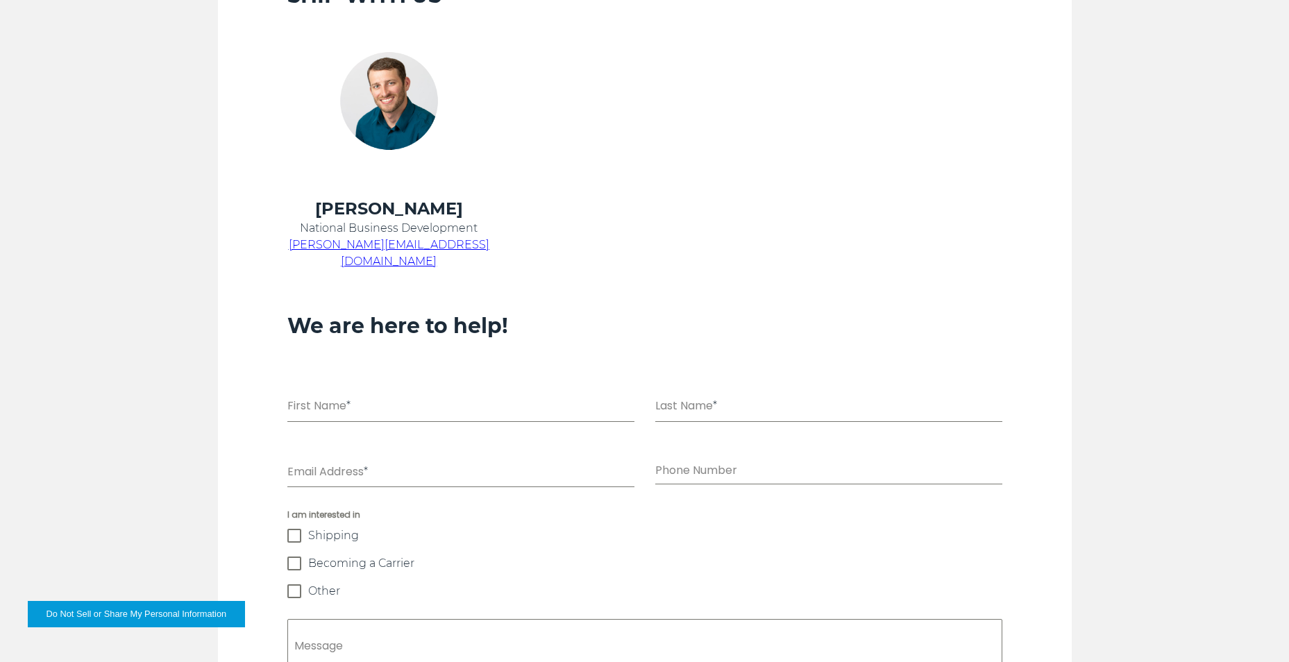
scroll to position [766, 0]
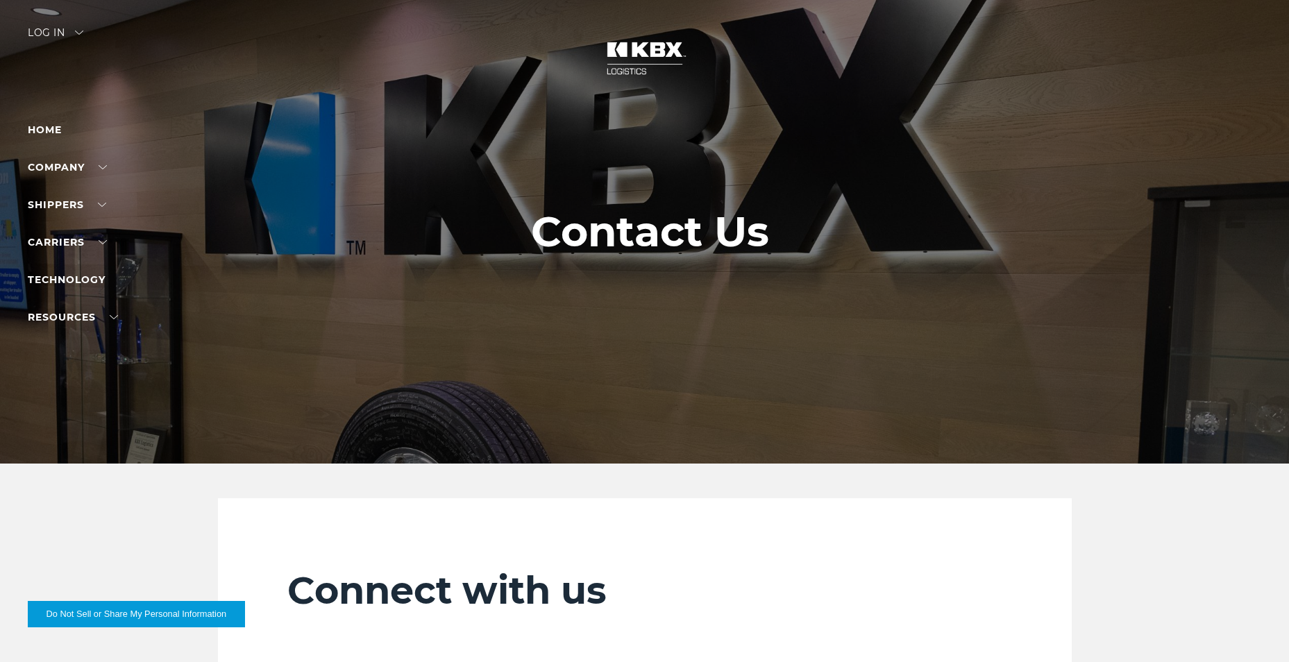
scroll to position [812, 0]
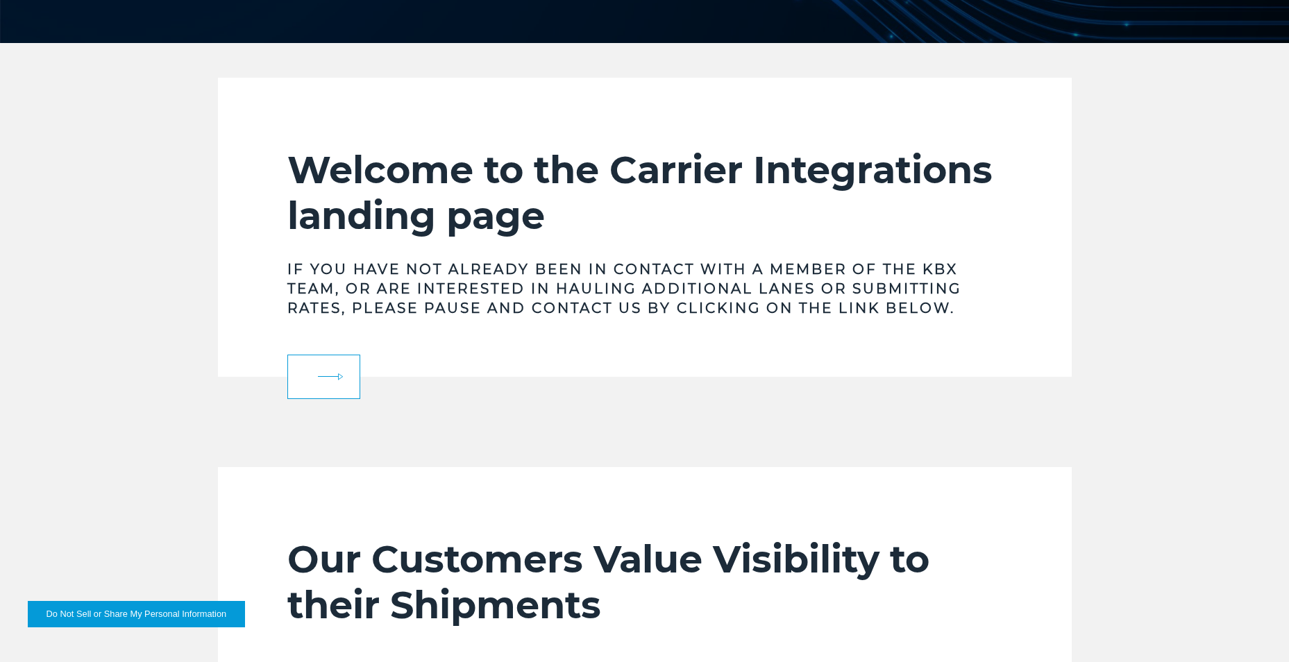
scroll to position [417, 0]
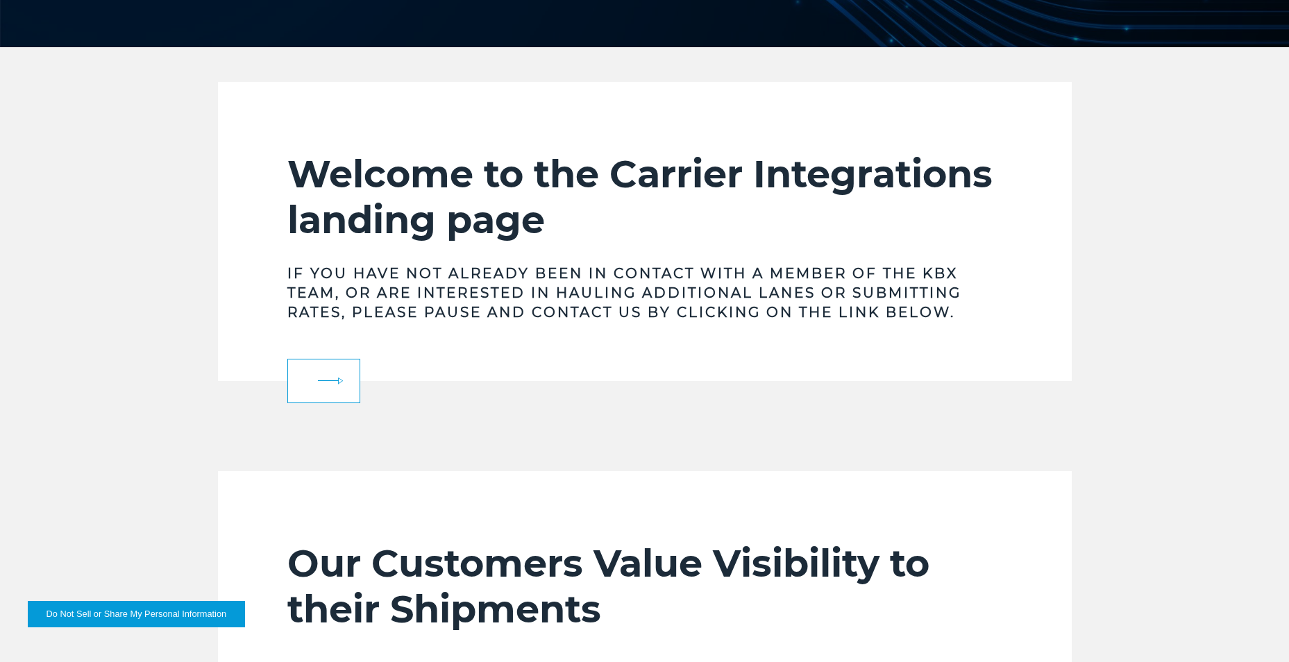
click at [313, 391] on link at bounding box center [323, 381] width 73 height 44
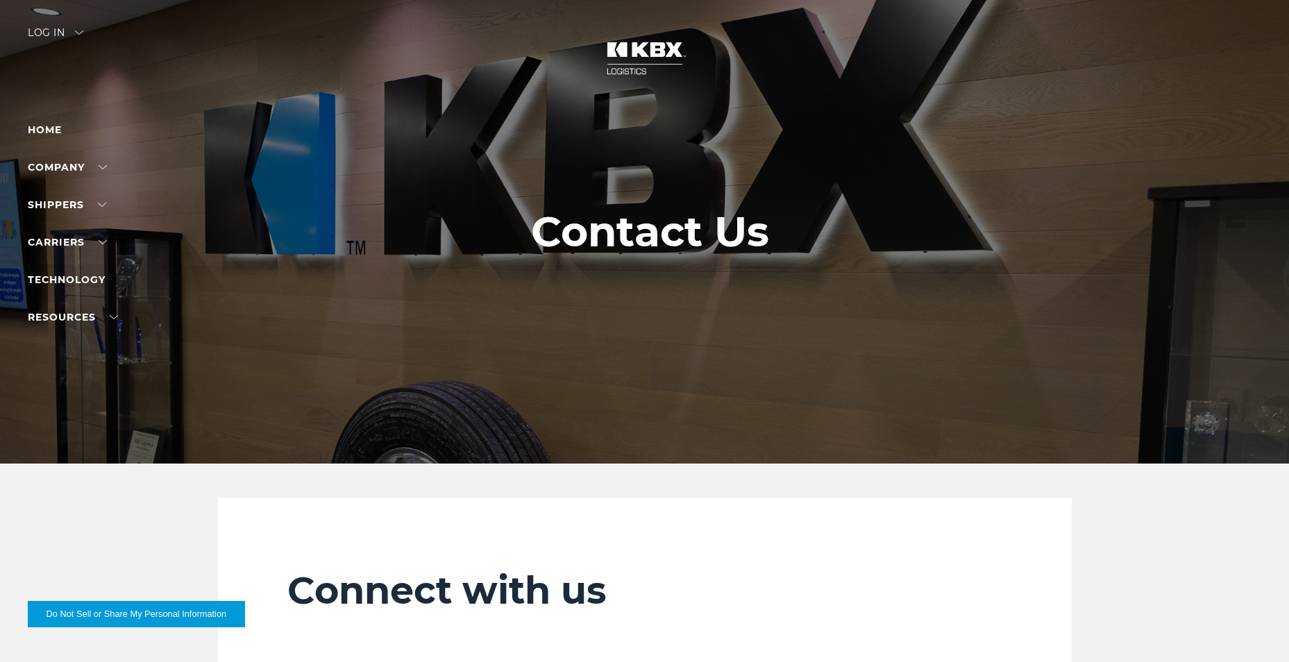
click at [99, 233] on ul "Home Company About Us Careers Contact Us SHIPPERS Our Solutions Trucking Intern…" at bounding box center [88, 223] width 121 height 204
click at [95, 302] on link "Carrier Integrations" at bounding box center [88, 306] width 121 height 10
